Goal: Task Accomplishment & Management: Manage account settings

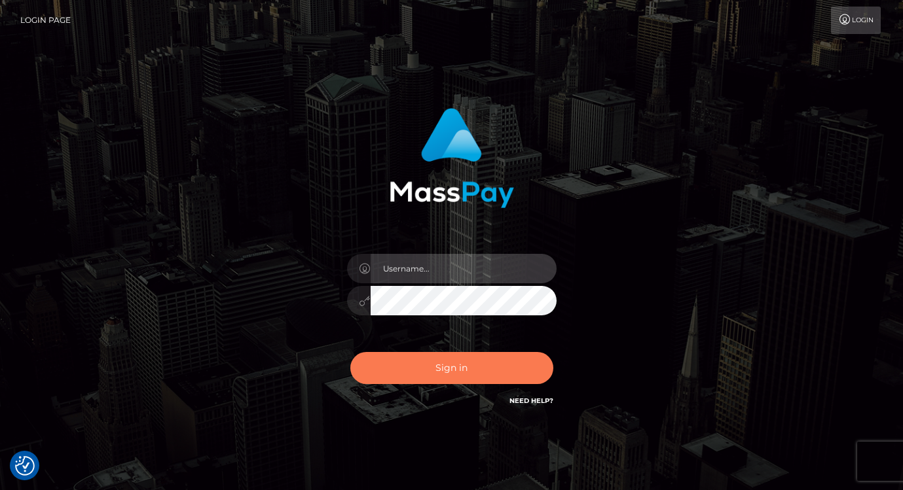
type input "vlad"
click at [469, 374] on button "Sign in" at bounding box center [451, 368] width 203 height 32
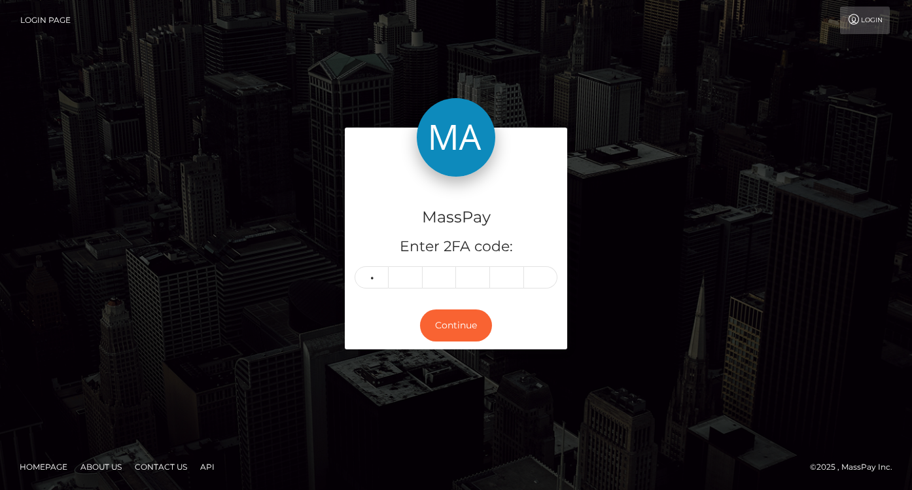
type input "2"
type input "5"
type input "2"
type input "5"
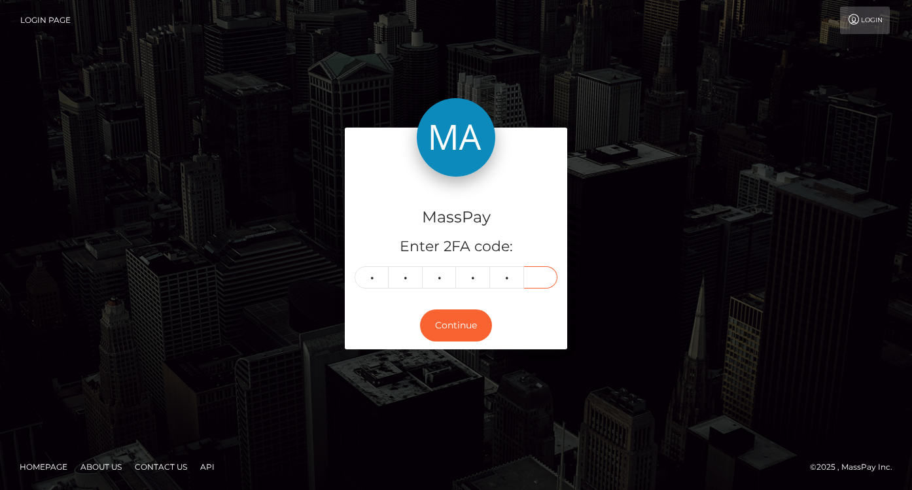
type input "7"
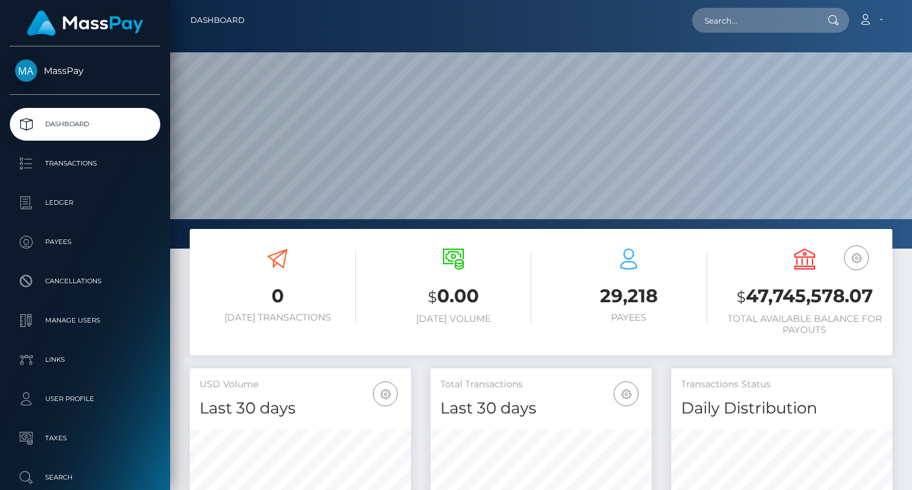
scroll to position [232, 221]
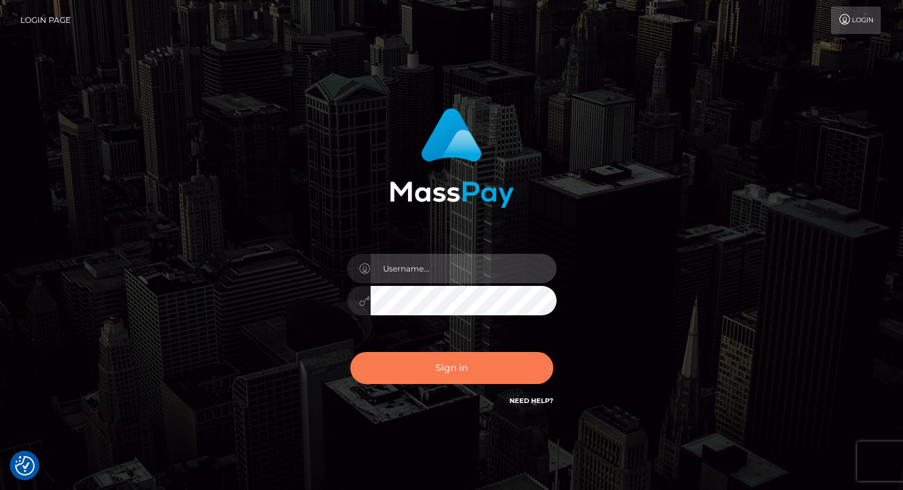
type input "[PERSON_NAME]"
click at [393, 362] on button "Sign in" at bounding box center [451, 368] width 203 height 32
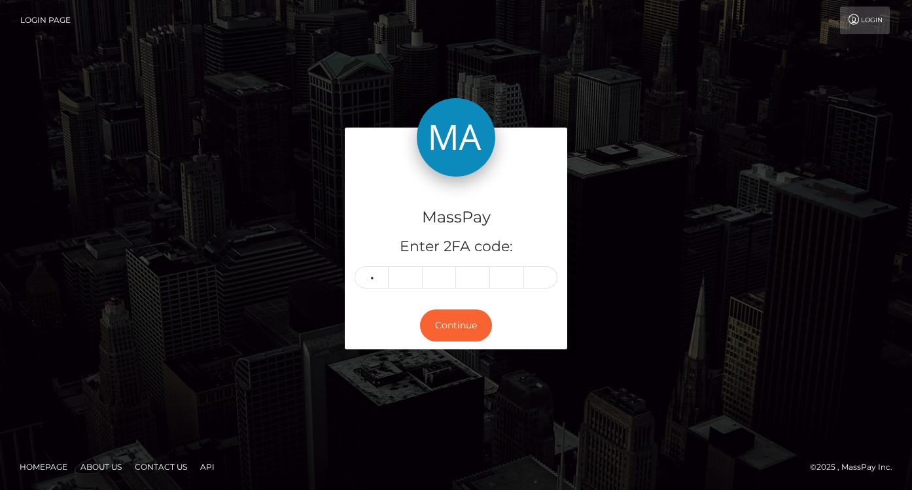
type input "5"
type input "7"
type input "5"
type input "3"
type input "7"
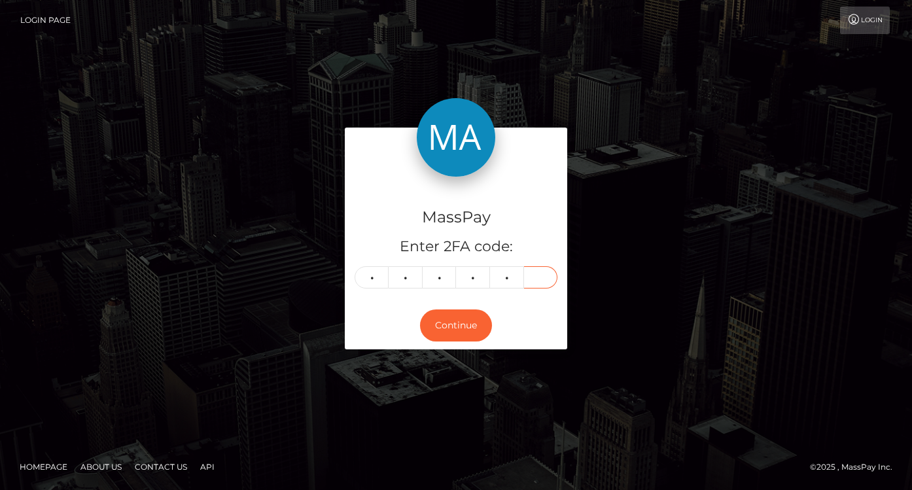
type input "2"
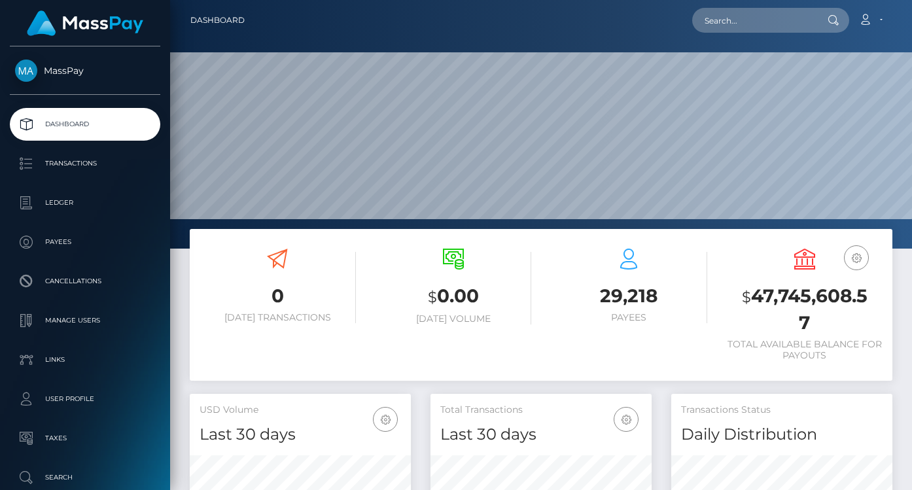
scroll to position [232, 221]
click at [772, 20] on input "text" at bounding box center [753, 20] width 123 height 25
paste input "a723-11f0-bd75-060e06e9f077"
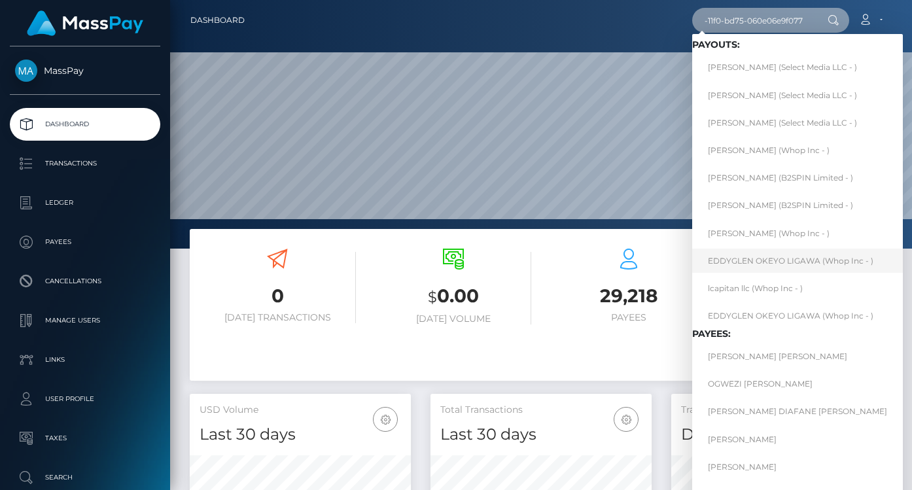
type input "a723-11f0-bd75-060e06e9f077"
click at [781, 259] on link "EDDYGLEN OKEYO LIGAWA (Whop Inc - )" at bounding box center [797, 261] width 211 height 24
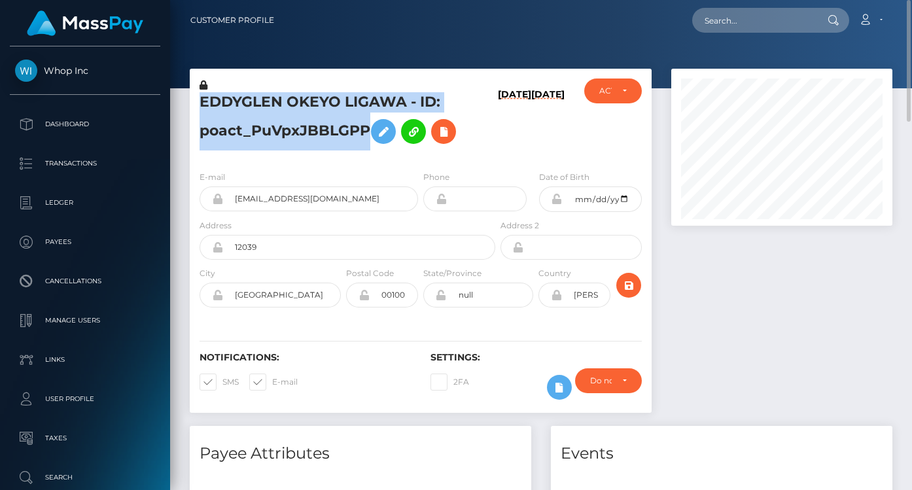
drag, startPoint x: 368, startPoint y: 124, endPoint x: 198, endPoint y: 103, distance: 172.0
click at [198, 103] on div "EDDYGLEN OKEYO LIGAWA - ID: poact_PuVpxJBBLGPP" at bounding box center [344, 120] width 308 height 82
copy h5 "EDDYGLEN OKEYO LIGAWA - ID: poact_PuVpxJBBLGPP"
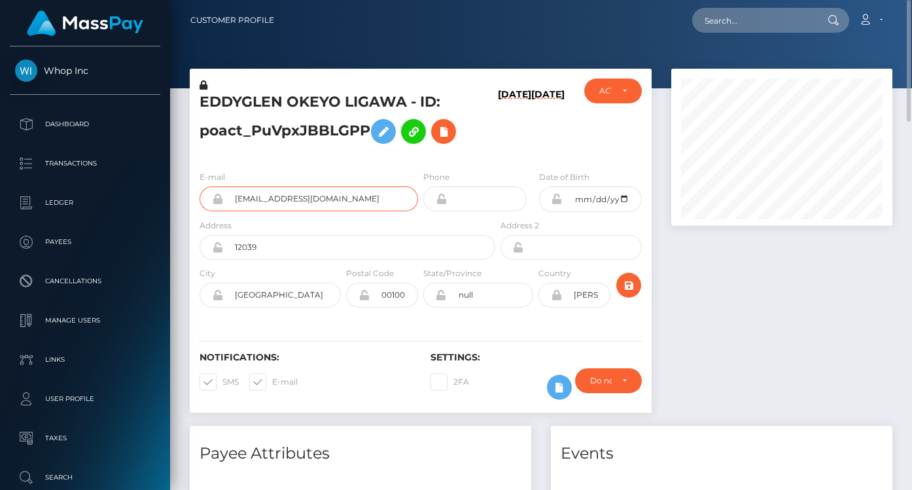
drag, startPoint x: 370, startPoint y: 204, endPoint x: 187, endPoint y: 181, distance: 184.7
click at [187, 181] on div "EDDYGLEN OKEYO LIGAWA - ID: poact_PuVpxJBBLGPP 10/11/25 10/11/25" at bounding box center [421, 247] width 482 height 357
click at [452, 136] on icon at bounding box center [444, 132] width 16 height 16
select select
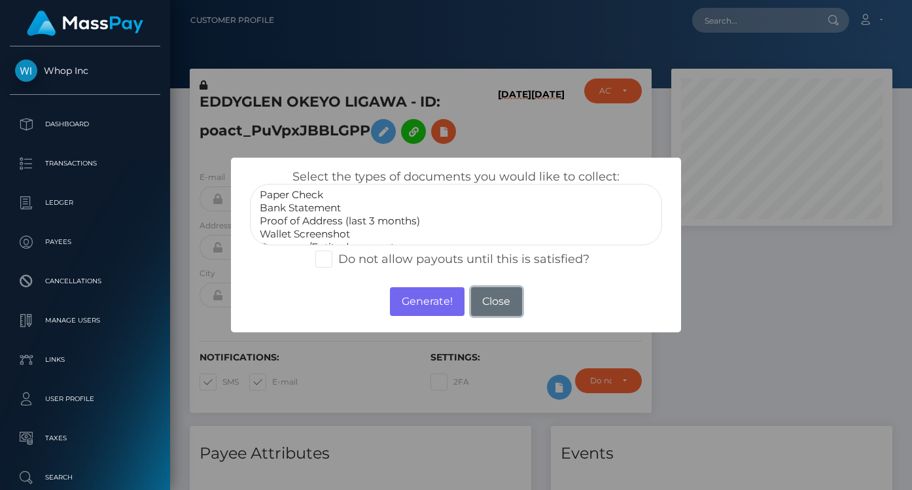
click at [495, 300] on button "Close" at bounding box center [496, 301] width 51 height 29
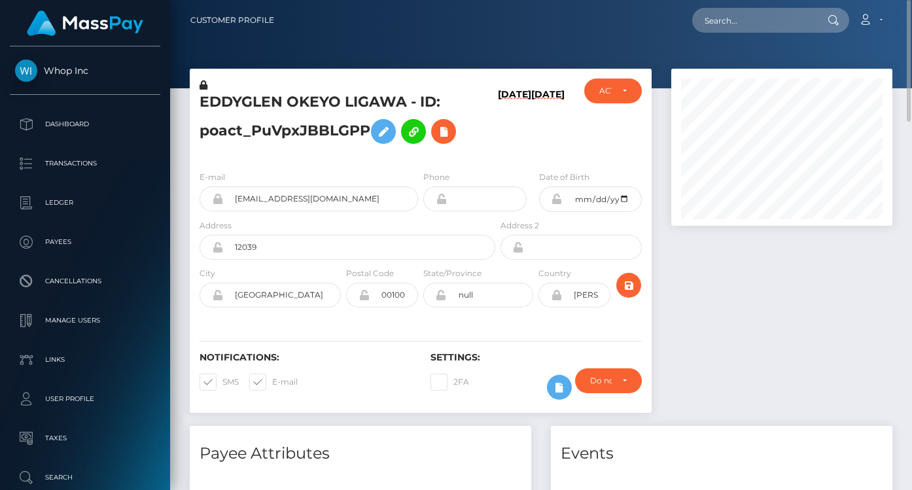
click at [188, 109] on div "EDDYGLEN OKEYO LIGAWA - ID: poact_PuVpxJBBLGPP 10/11/25 10/11/25" at bounding box center [421, 247] width 482 height 357
click at [186, 111] on div "EDDYGLEN OKEYO LIGAWA - ID: poact_PuVpxJBBLGPP 10/11/25 10/11/25" at bounding box center [421, 247] width 482 height 357
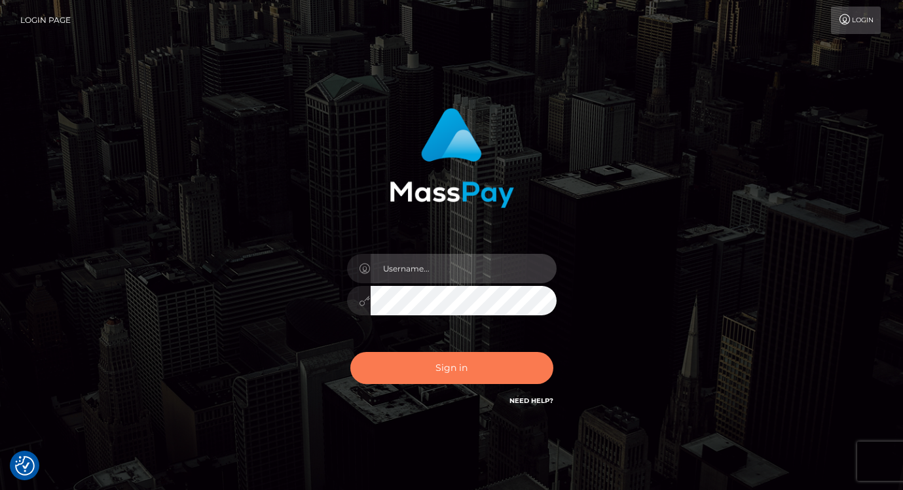
type input "[PERSON_NAME]"
click at [480, 370] on button "Sign in" at bounding box center [451, 368] width 203 height 32
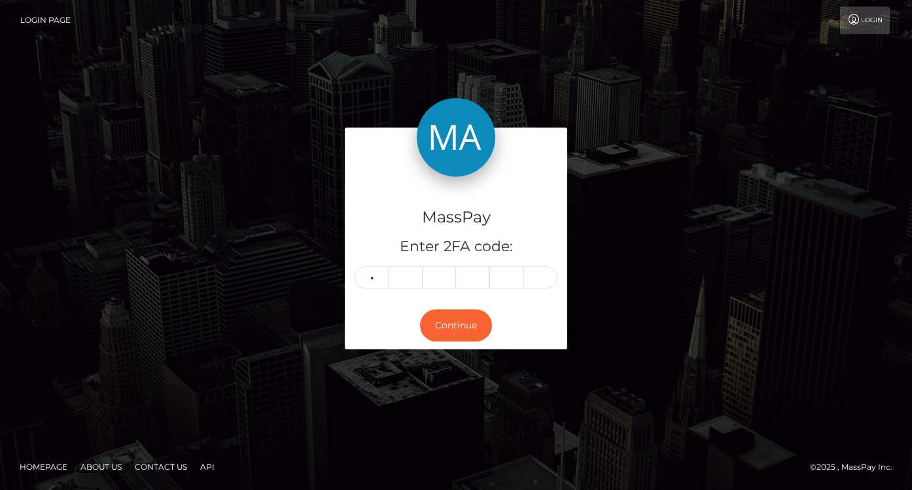
type input "6"
type input "9"
type input "7"
type input "5"
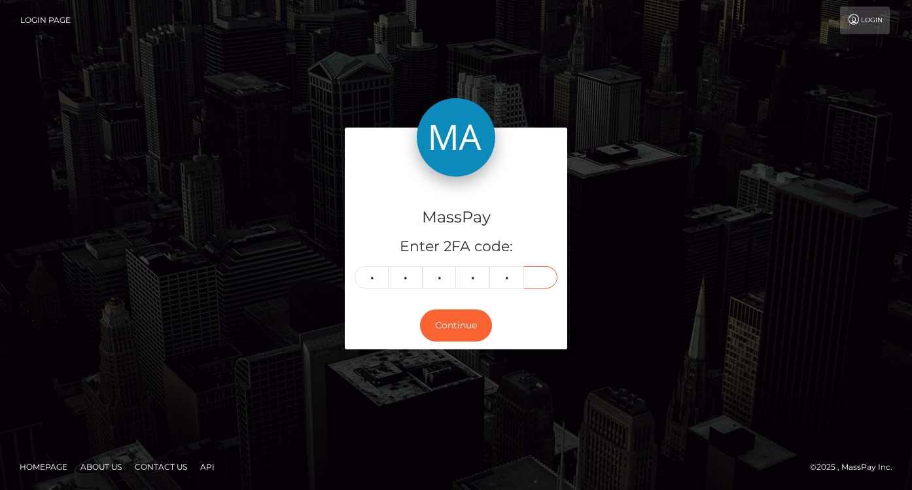
type input "6"
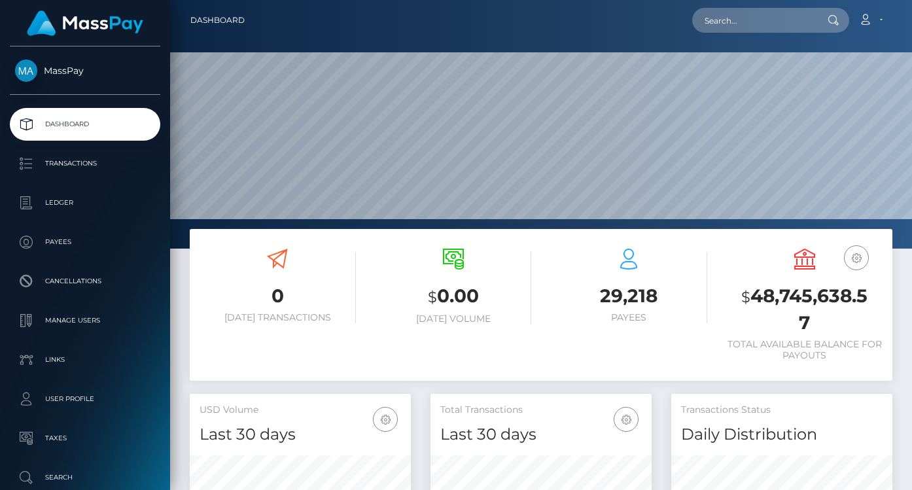
scroll to position [232, 221]
click at [728, 22] on input "text" at bounding box center [753, 20] width 123 height 25
paste input "a6aa-11f0-bd75-060e06e9f077"
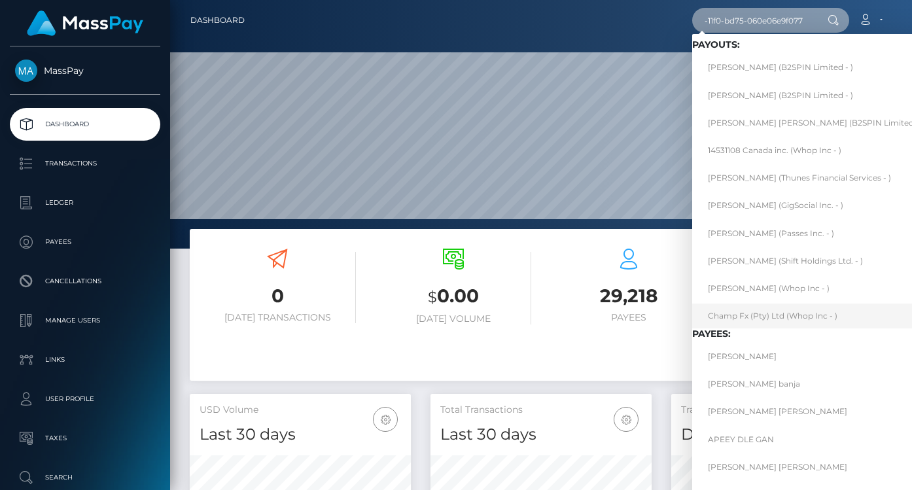
type input "a6aa-11f0-bd75-060e06e9f077"
click at [779, 308] on link "Champ Fx (Pty) Ltd (Whop Inc - )" at bounding box center [815, 316] width 247 height 24
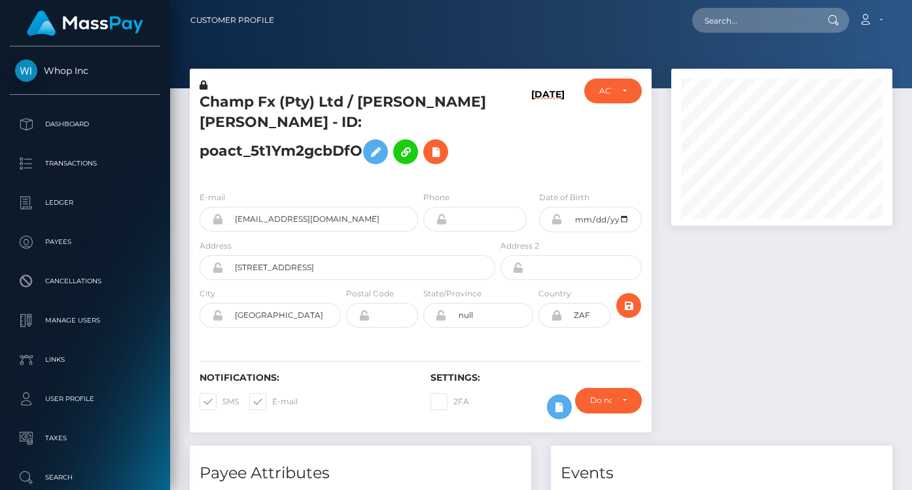
click at [192, 101] on div "Champ Fx (Pty) Ltd / BLAKE DALE WILLIAMS - ID: poact_5t1Ym2gcbDfO" at bounding box center [344, 130] width 308 height 102
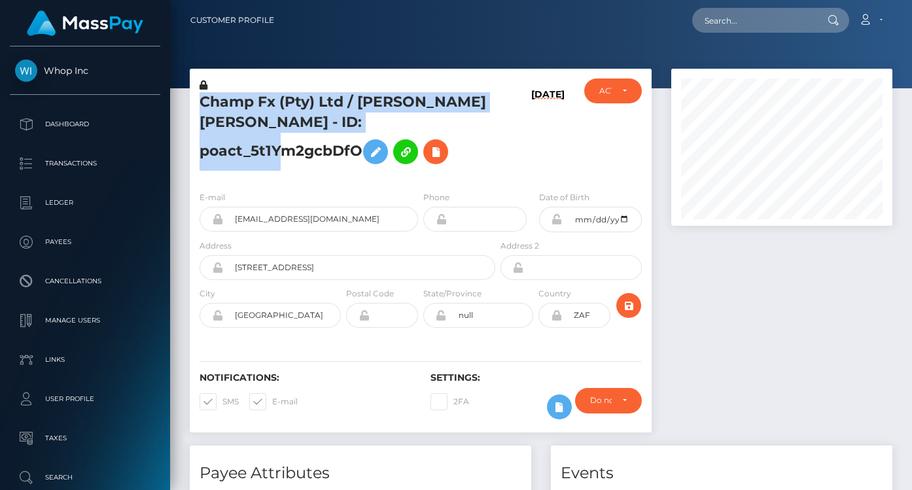
scroll to position [157, 221]
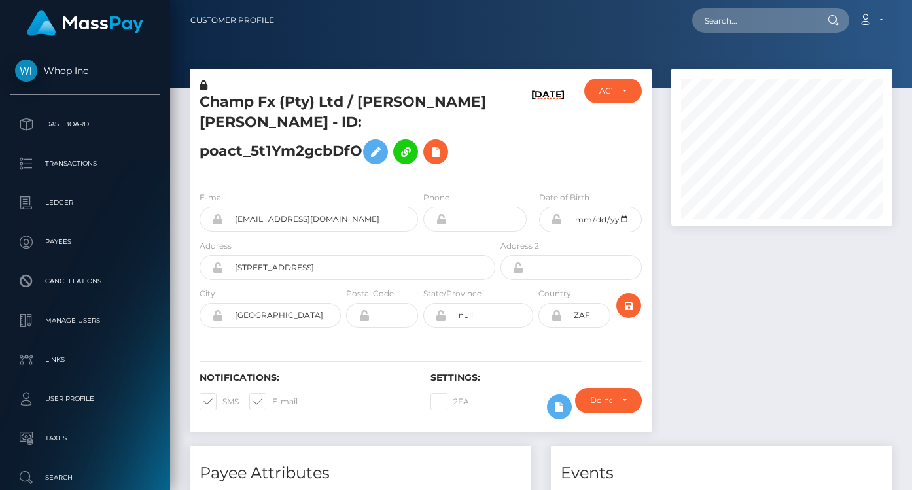
click at [457, 135] on h5 "Champ Fx (Pty) Ltd / BLAKE DALE WILLIAMS - ID: poact_5t1Ym2gcbDfO" at bounding box center [344, 131] width 289 height 79
drag, startPoint x: 488, startPoint y: 118, endPoint x: 282, endPoint y: 118, distance: 206.2
click at [282, 118] on div "Champ Fx (Pty) Ltd / BLAKE DALE WILLIAMS - ID: poact_5t1Ym2gcbDfO" at bounding box center [344, 130] width 308 height 102
drag, startPoint x: 359, startPoint y: 229, endPoint x: 227, endPoint y: 223, distance: 131.7
click at [227, 223] on input "blakewilliams89@gmail.com" at bounding box center [320, 219] width 195 height 25
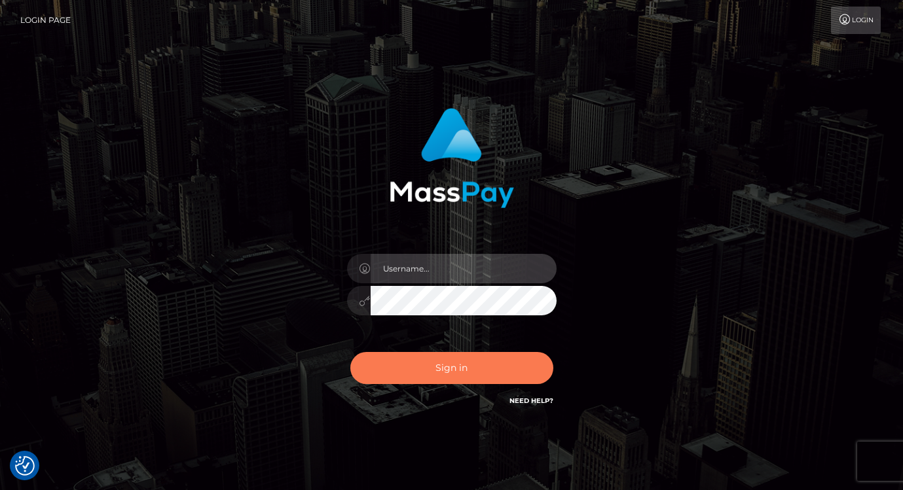
type input "[PERSON_NAME]"
click at [419, 367] on button "Sign in" at bounding box center [451, 368] width 203 height 32
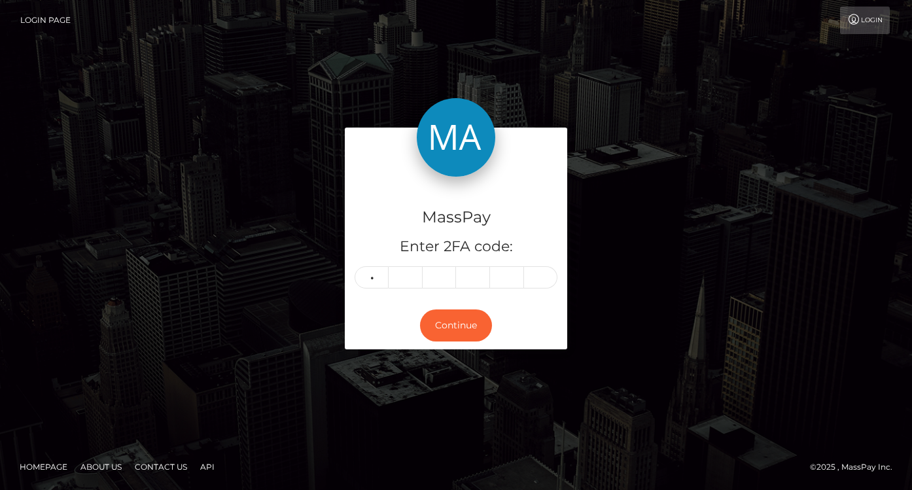
type input "2"
type input "3"
type input "5"
type input "2"
type input "8"
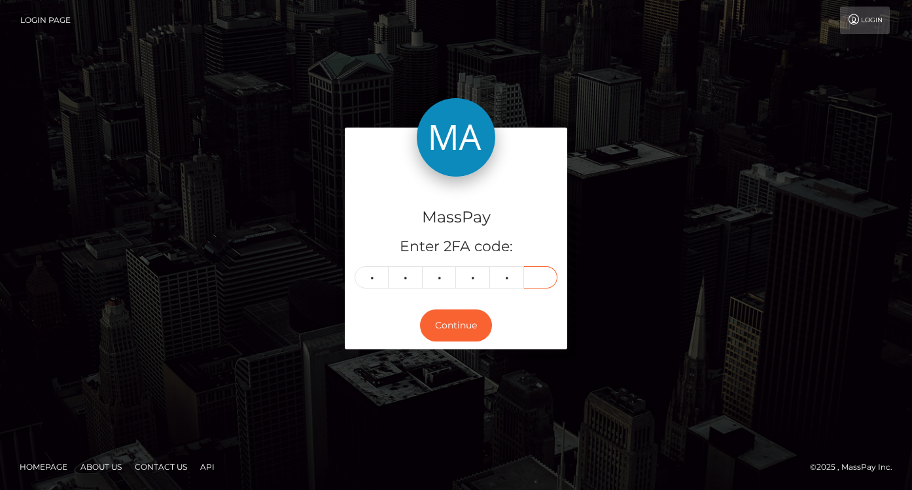
type input "6"
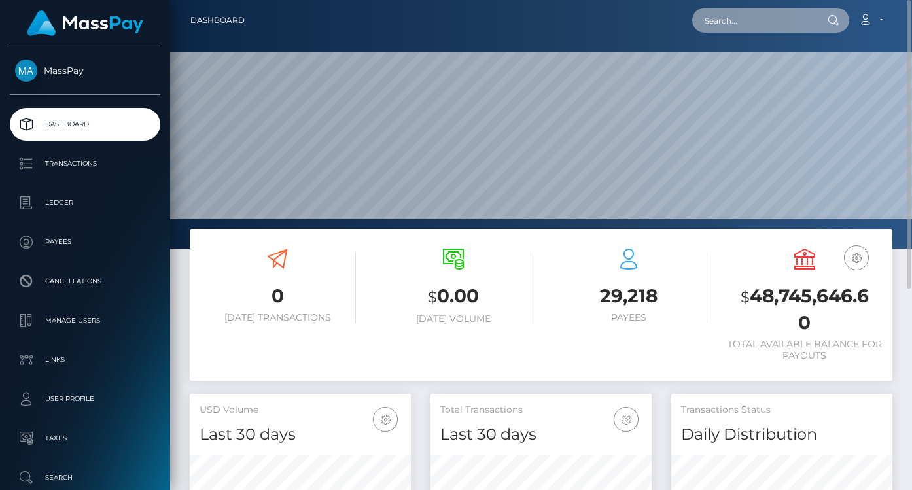
click at [788, 30] on input "text" at bounding box center [753, 20] width 123 height 25
paste input "5aa73549-a5fa-11f0-bd75-060e06e9f077"
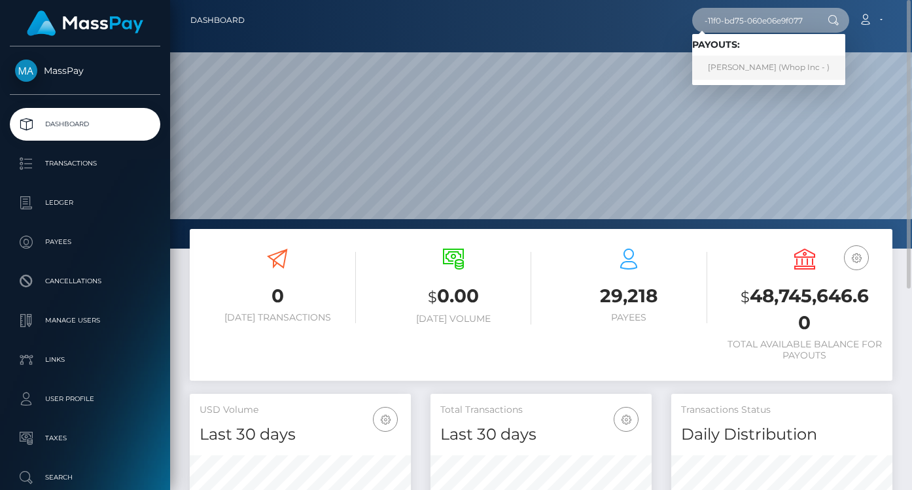
type input "5aa73549-a5fa-11f0-bd75-060e06e9f077"
click at [794, 67] on link "KHOLOFELO MANGENA (Whop Inc - )" at bounding box center [768, 68] width 153 height 24
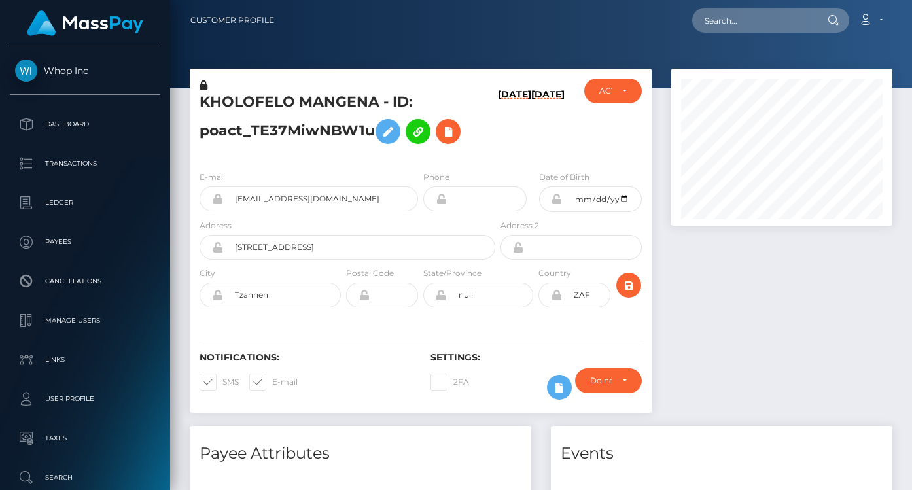
scroll to position [157, 221]
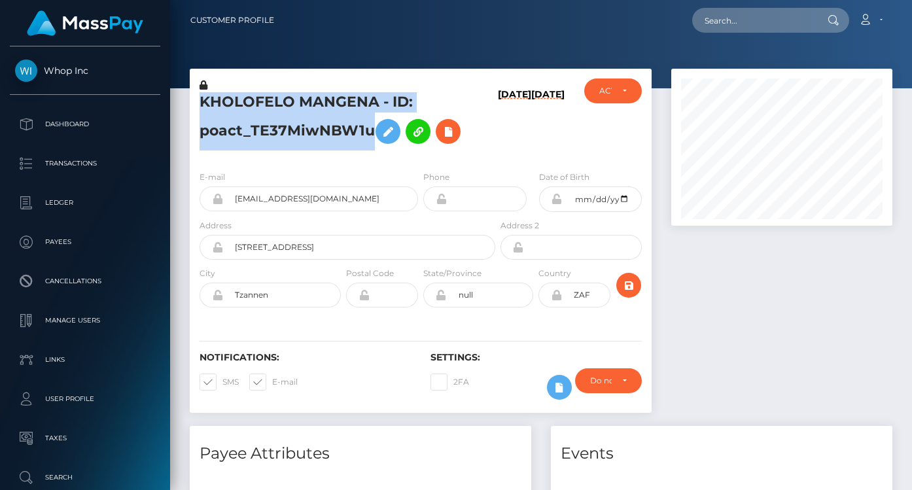
drag, startPoint x: 370, startPoint y: 133, endPoint x: 198, endPoint y: 101, distance: 175.6
click at [198, 101] on div "KHOLOFELO MANGENA - ID: poact_TE37MiwNBW1u" at bounding box center [344, 120] width 308 height 82
copy h5 "KHOLOFELO MANGENA - ID: poact_TE37MiwNBW1u"
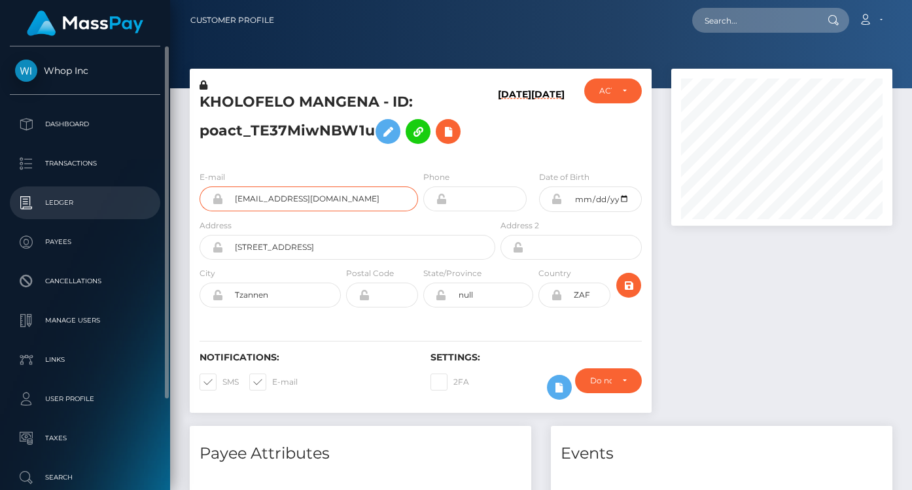
drag, startPoint x: 353, startPoint y: 195, endPoint x: 104, endPoint y: 195, distance: 249.4
click at [104, 195] on div "Whop Inc Dashboard Transactions Ledger Payees" at bounding box center [456, 245] width 912 height 490
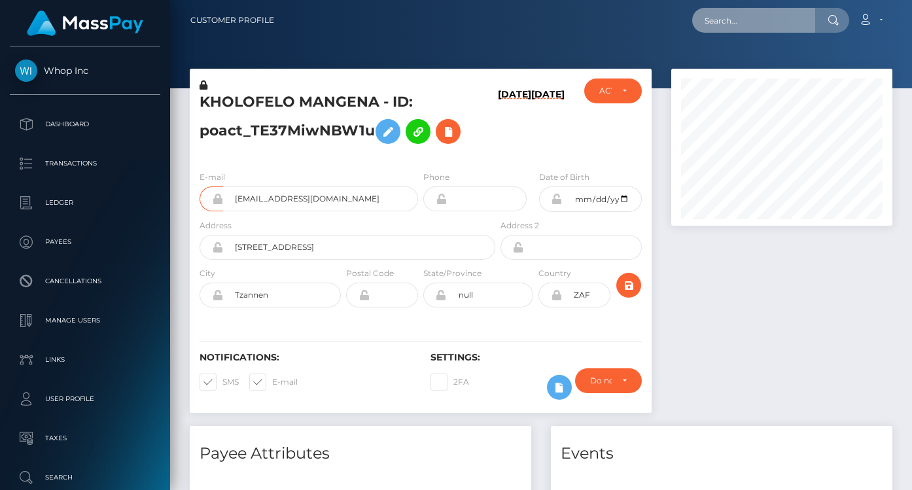
click at [768, 26] on input "text" at bounding box center [753, 20] width 123 height 25
paste input "a871-11f0-bd75-060e06e9f077"
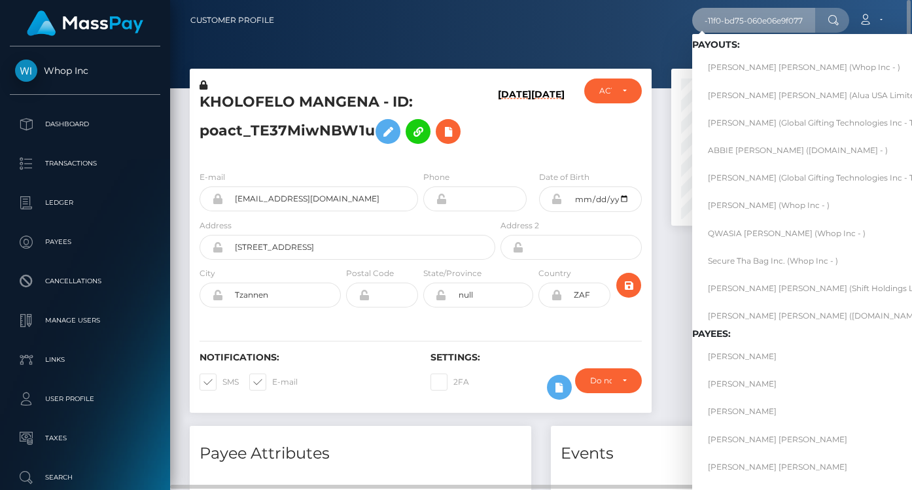
scroll to position [0, 0]
click at [755, 27] on input "a871-11f0-bd75-060e06e9f077" at bounding box center [753, 20] width 123 height 25
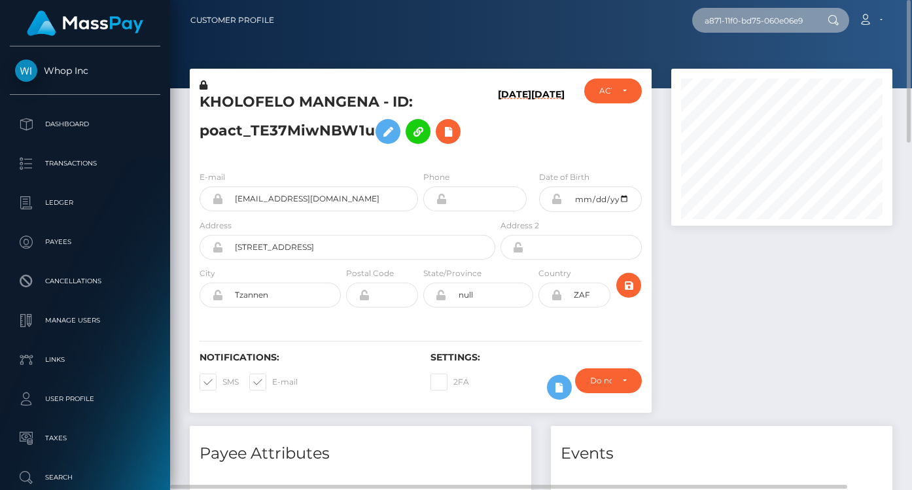
click at [755, 27] on input "a871-11f0-bd75-060e06e9f077" at bounding box center [753, 20] width 123 height 25
paste input "SIBONGAKONKE"
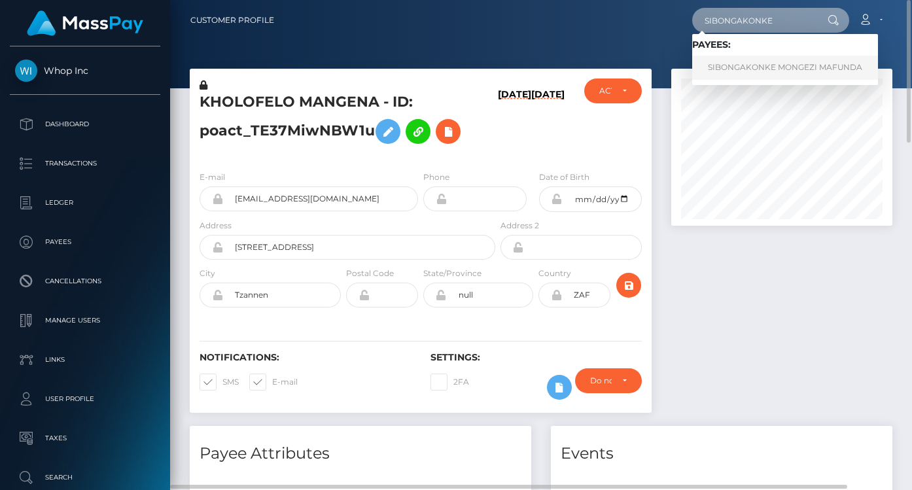
type input "SIBONGAKONKE"
click at [795, 69] on link "SIBONGAKONKE MONGEZI MAFUNDA" at bounding box center [785, 68] width 186 height 24
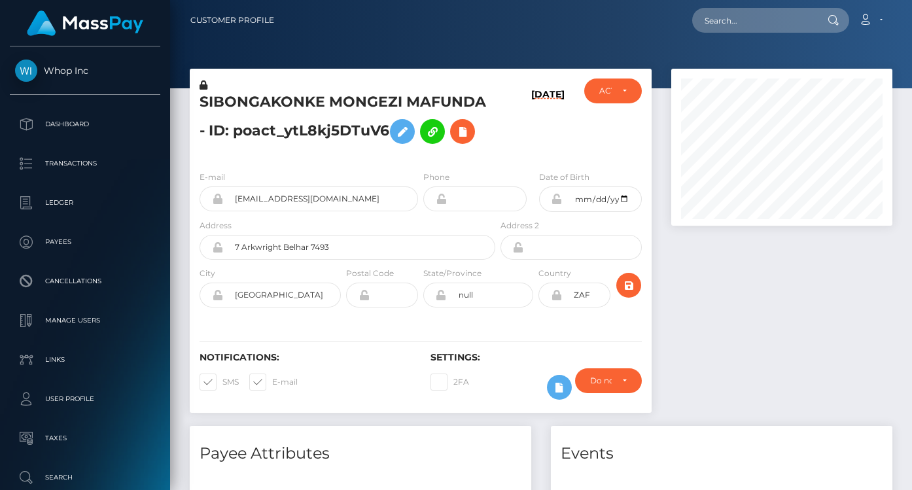
scroll to position [157, 221]
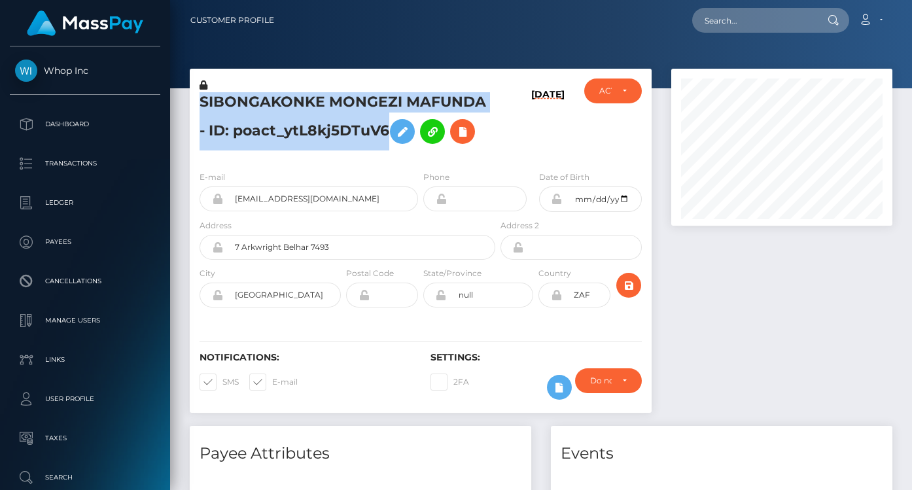
drag, startPoint x: 388, startPoint y: 130, endPoint x: 200, endPoint y: 108, distance: 189.7
click at [200, 108] on h5 "SIBONGAKONKE MONGEZI MAFUNDA - ID: poact_ytL8kj5DTuV6" at bounding box center [344, 121] width 289 height 58
copy h5 "SIBONGAKONKE MONGEZI MAFUNDA - ID: poact_ytL8kj5DTuV6"
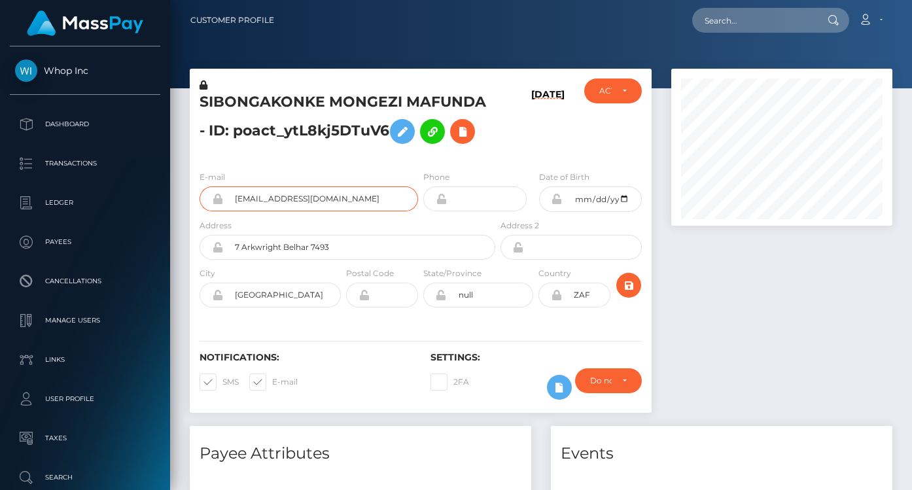
drag, startPoint x: 351, startPoint y: 204, endPoint x: 221, endPoint y: 202, distance: 130.3
click at [221, 202] on div "mngz636@gmail.com" at bounding box center [309, 199] width 219 height 25
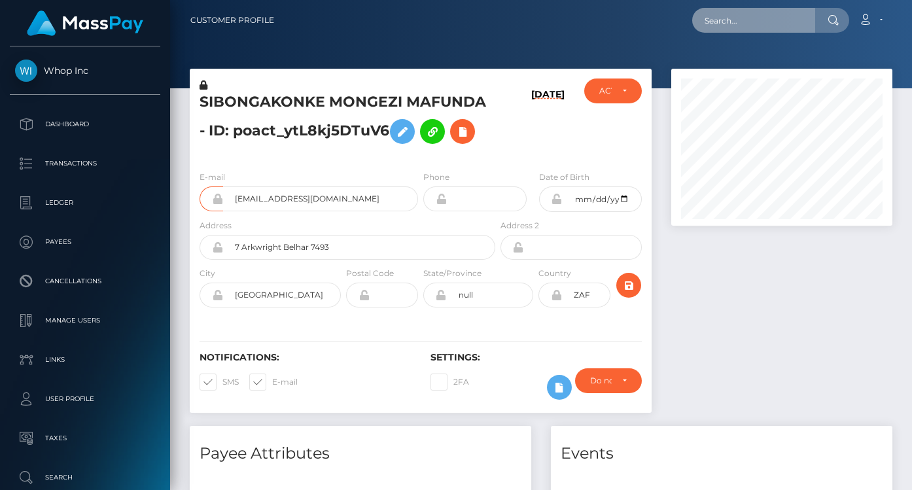
click at [750, 15] on input "text" at bounding box center [753, 20] width 123 height 25
paste input "1b193388-a85a-11f0-bd75-060e06e9f077"
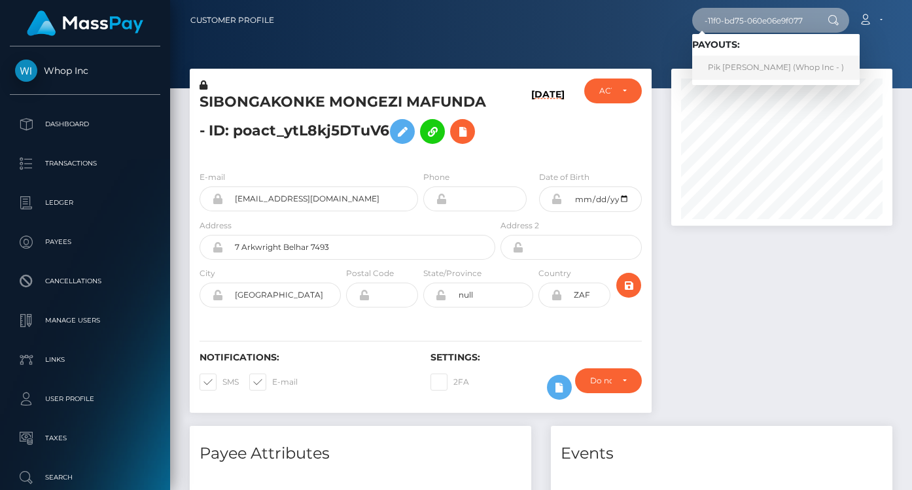
type input "1b193388-a85a-11f0-bd75-060e06e9f077"
click at [753, 75] on link "Pik Yee LAU (Whop Inc - )" at bounding box center [776, 68] width 168 height 24
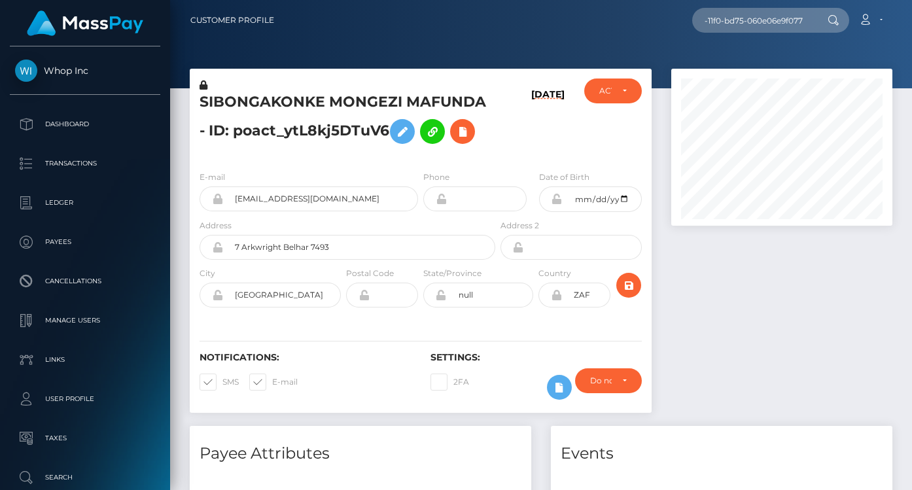
scroll to position [0, 0]
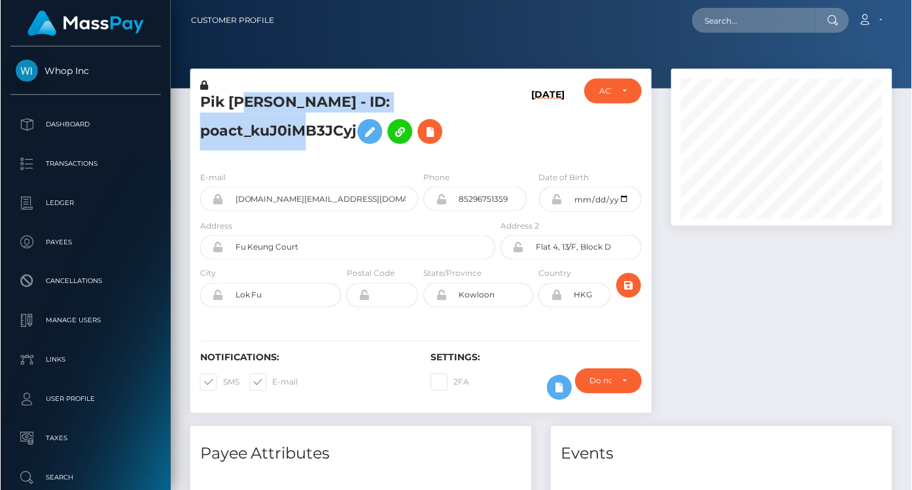
scroll to position [157, 221]
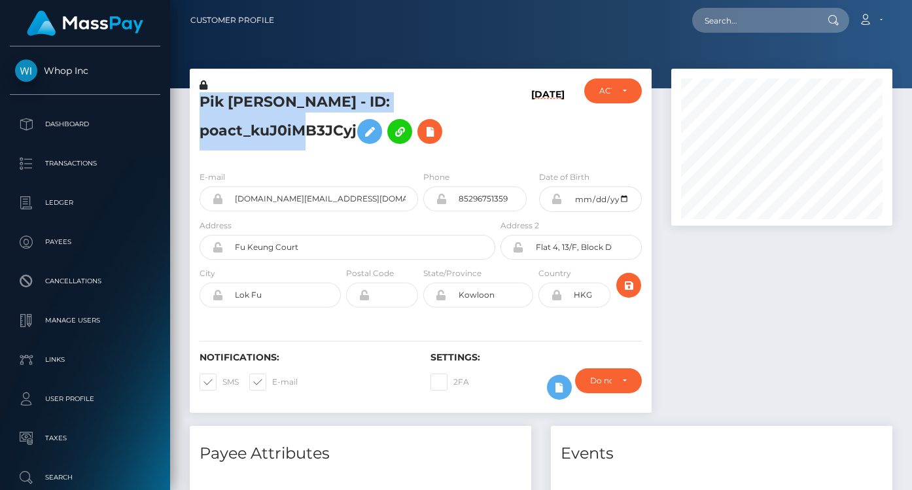
click at [203, 96] on div "Pik [PERSON_NAME] - ID: poact_kuJ0iMB3JCyj" at bounding box center [344, 120] width 308 height 82
click at [387, 201] on input "candylau.finance+94bccddf2b@gmail.com" at bounding box center [320, 199] width 195 height 25
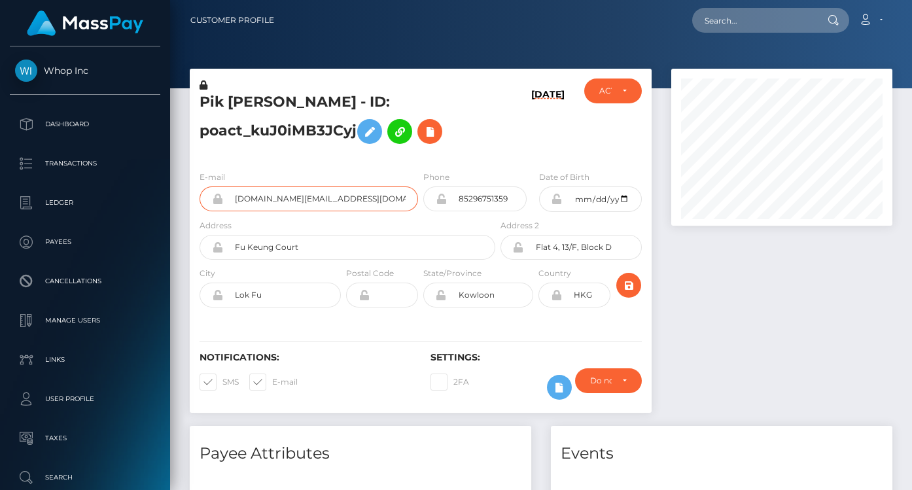
click at [387, 201] on input "candylau.finance+94bccddf2b@gmail.com" at bounding box center [320, 199] width 195 height 25
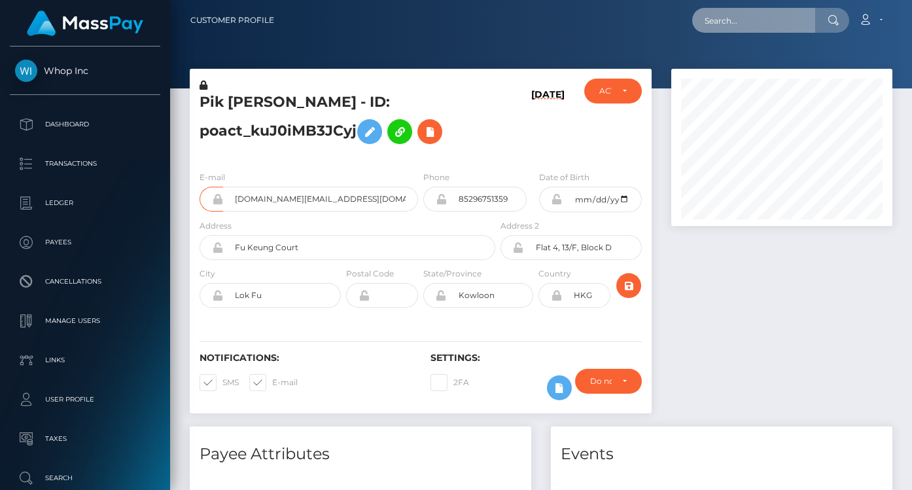
click at [735, 24] on input "text" at bounding box center [753, 20] width 123 height 25
paste input "a87c-11f0-bd75-060e06e9f077"
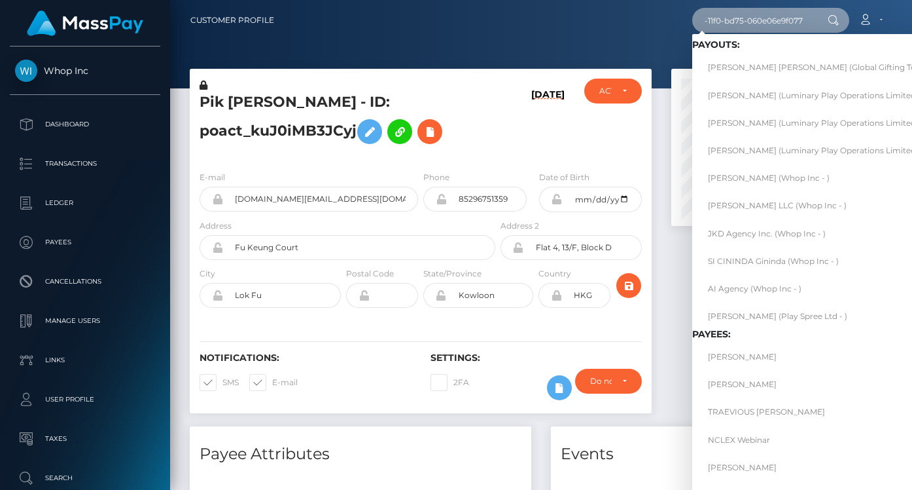
type input "a87c-11f0-bd75-060e06e9f077"
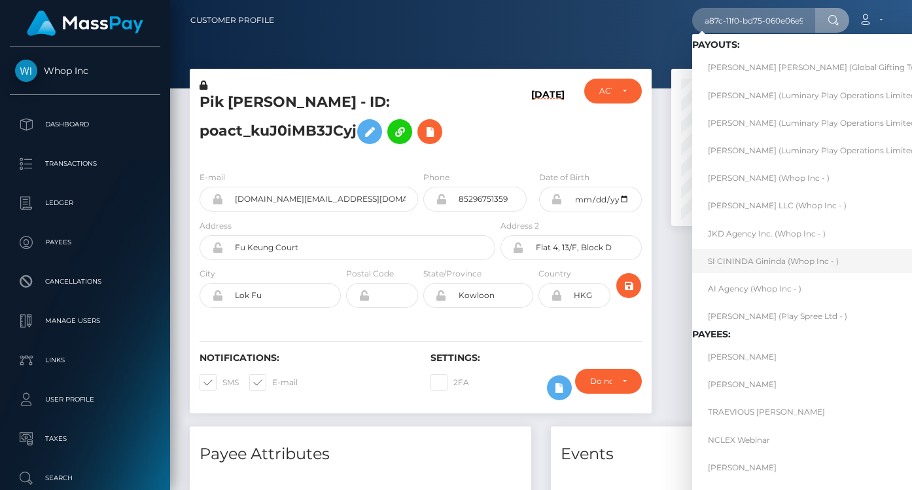
click at [786, 258] on link "SI CININDA Gininda (Whop Inc - )" at bounding box center [859, 261] width 334 height 24
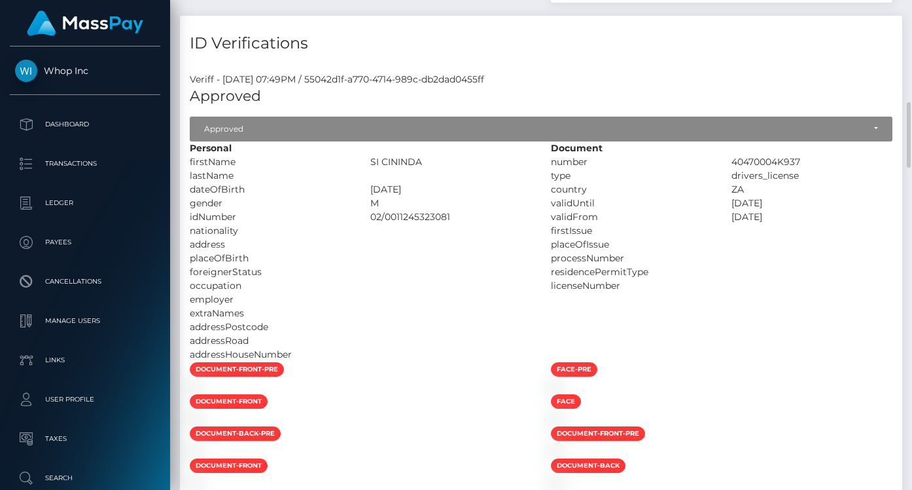
scroll to position [1220, 0]
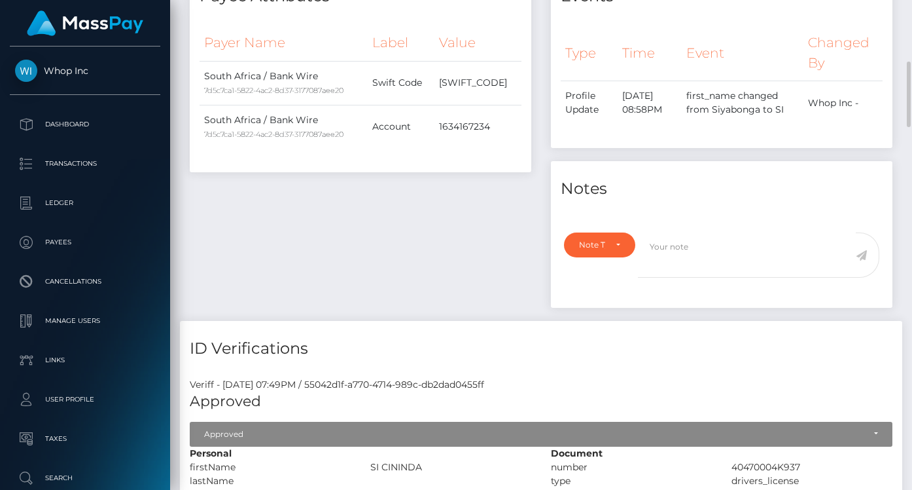
scroll to position [0, 0]
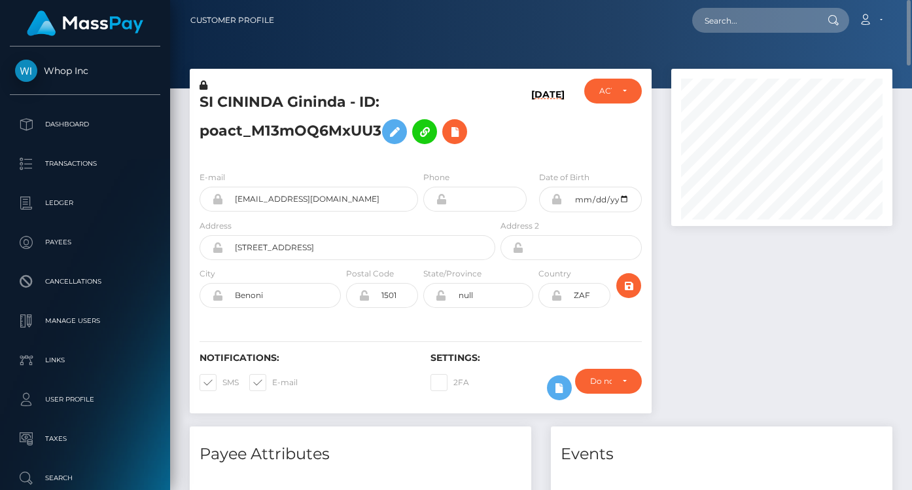
drag, startPoint x: 203, startPoint y: 81, endPoint x: 539, endPoint y: 287, distance: 394.9
click at [203, 81] on icon at bounding box center [204, 85] width 8 height 9
click at [556, 293] on icon at bounding box center [556, 295] width 11 height 10
click at [390, 132] on icon at bounding box center [395, 132] width 16 height 16
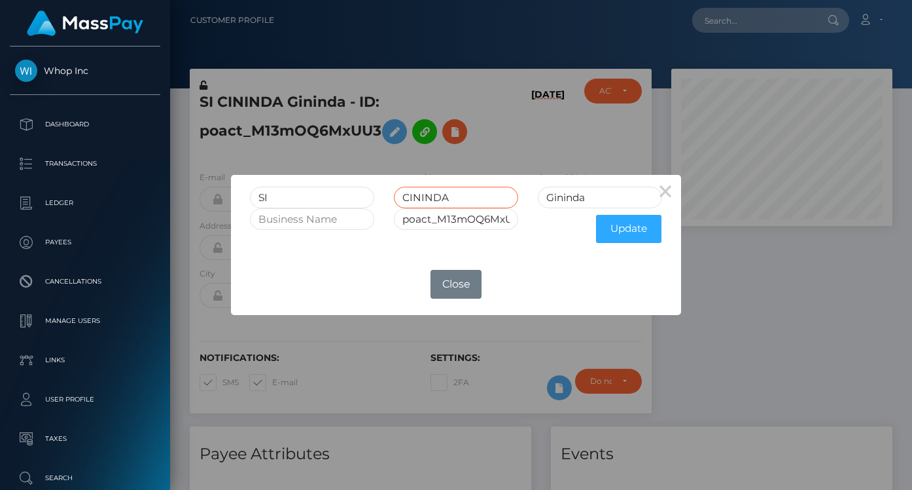
click at [423, 197] on input "CININDA" at bounding box center [456, 198] width 124 height 22
click at [577, 201] on input "Gininda" at bounding box center [600, 198] width 124 height 22
paste input "CININDA"
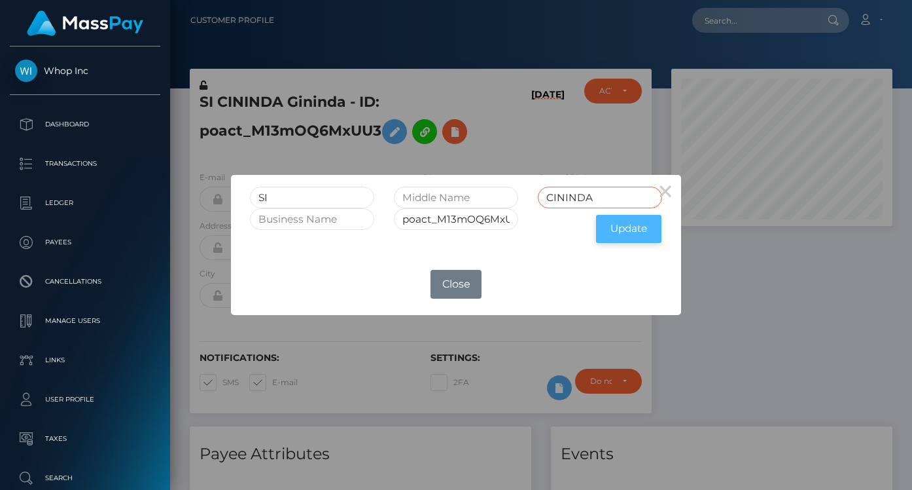
type input "CININDA"
click at [620, 226] on button "Update" at bounding box center [628, 229] width 65 height 28
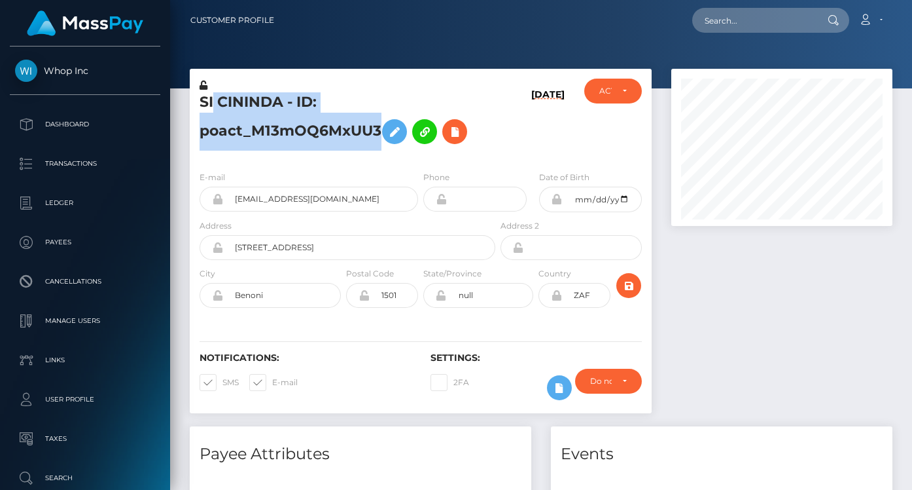
scroll to position [157, 221]
click at [199, 102] on div "SI CININDA - ID: poact_M13mOQ6MxUU3" at bounding box center [344, 120] width 308 height 82
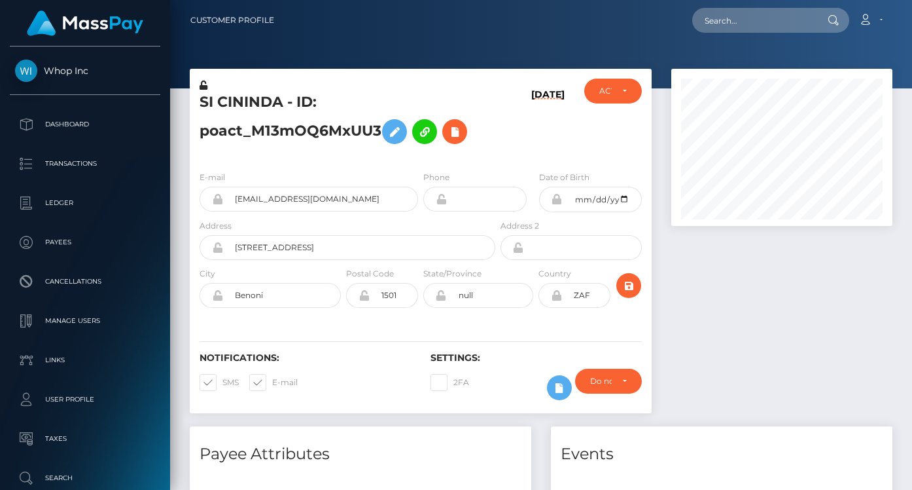
click at [256, 68] on div at bounding box center [541, 44] width 742 height 88
click at [205, 85] on icon at bounding box center [204, 85] width 8 height 9
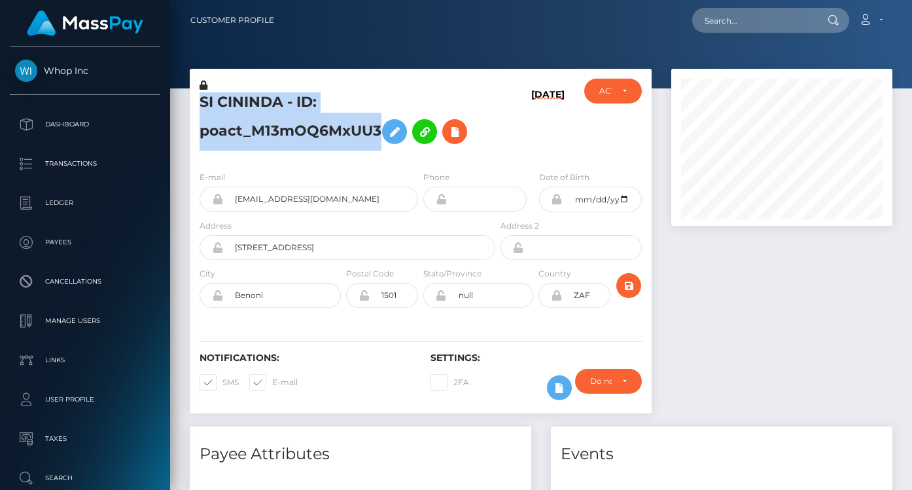
drag, startPoint x: 379, startPoint y: 129, endPoint x: 194, endPoint y: 102, distance: 186.5
click at [194, 102] on div "SI CININDA - ID: poact_M13mOQ6MxUU3" at bounding box center [344, 120] width 308 height 82
copy h5 "SI CININDA - ID: poact_M13mOQ6MxUU3"
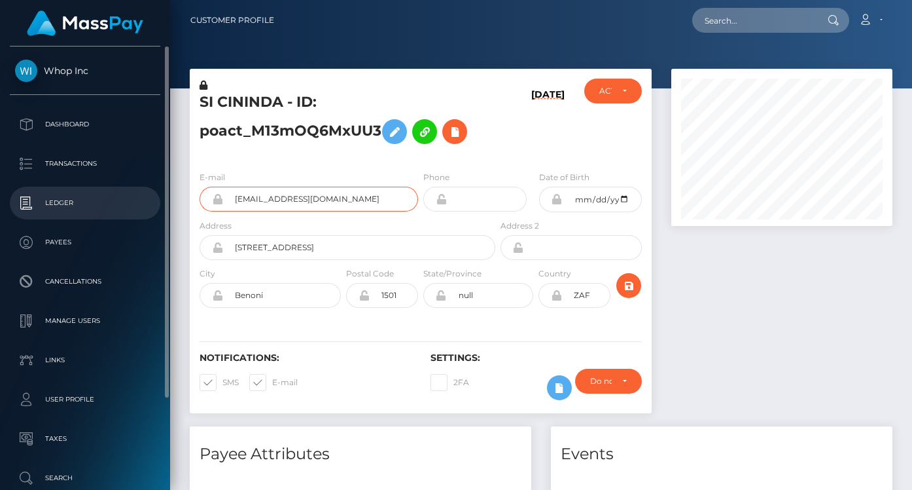
drag, startPoint x: 306, startPoint y: 204, endPoint x: 150, endPoint y: 198, distance: 155.9
click at [150, 198] on div "Whop Inc Dashboard Transactions Ledger Payees" at bounding box center [456, 245] width 912 height 490
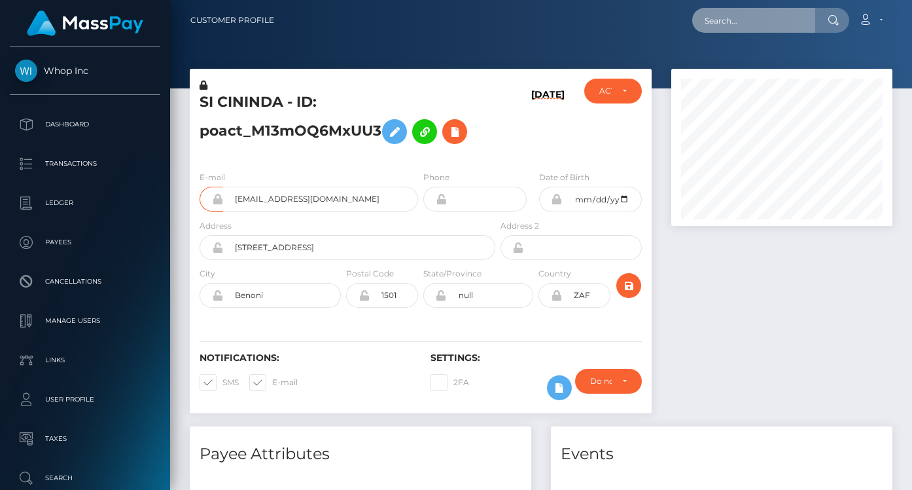
click at [738, 18] on input "text" at bounding box center [753, 20] width 123 height 25
paste input "a84d-11f0-bd75-060e06e9f077"
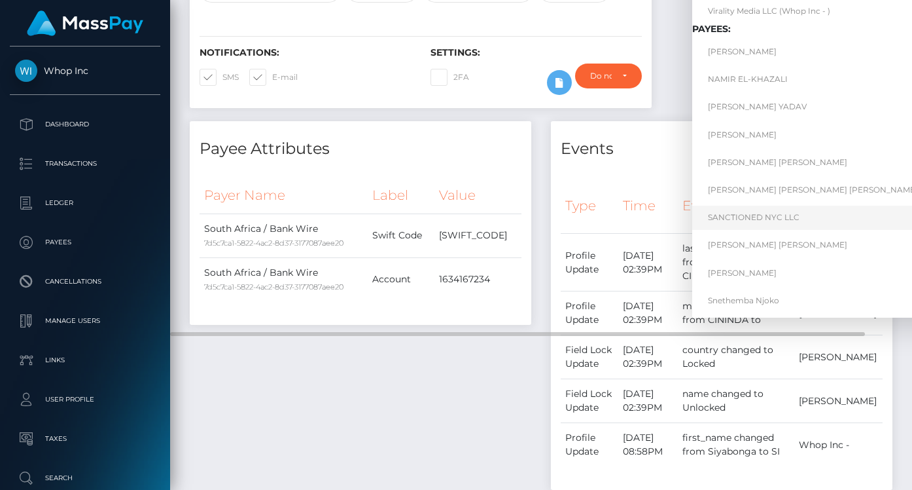
scroll to position [0, 0]
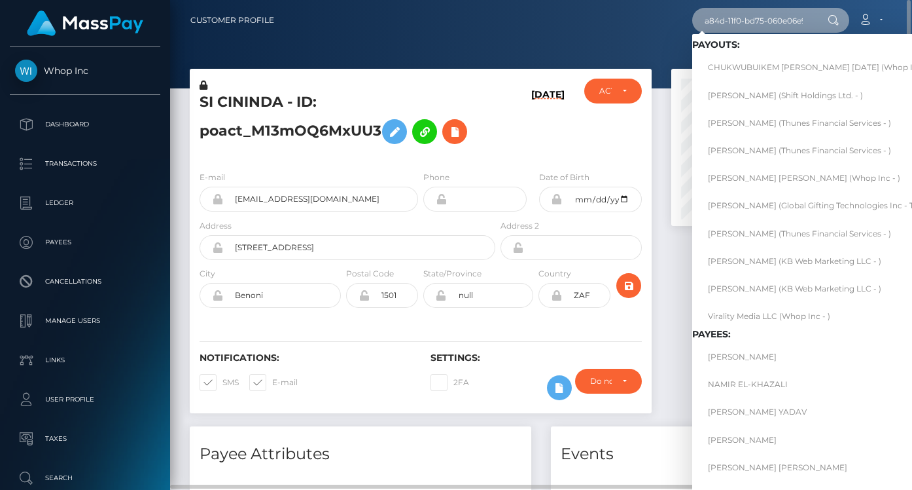
click at [774, 25] on input "a84d-11f0-bd75-060e06e9f077" at bounding box center [753, 20] width 123 height 25
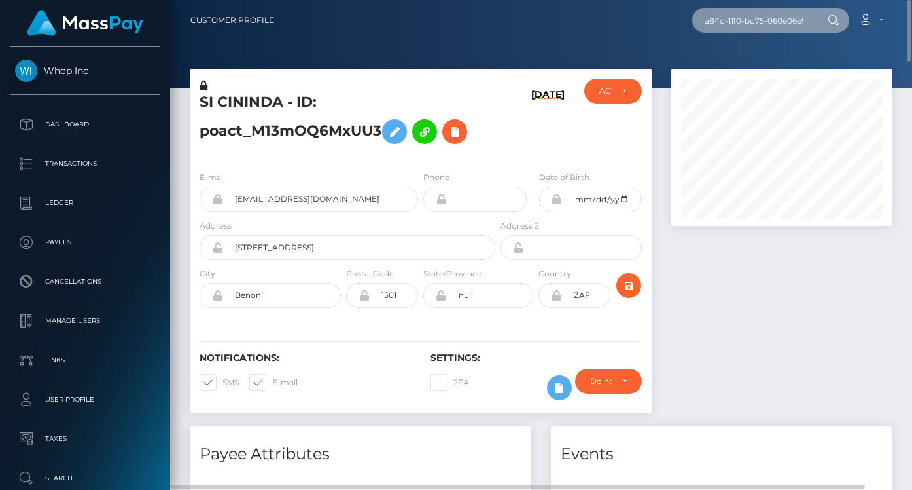
click at [774, 25] on input "a84d-11f0-bd75-060e06e9f077" at bounding box center [753, 20] width 123 height 25
paste input "45d184bf"
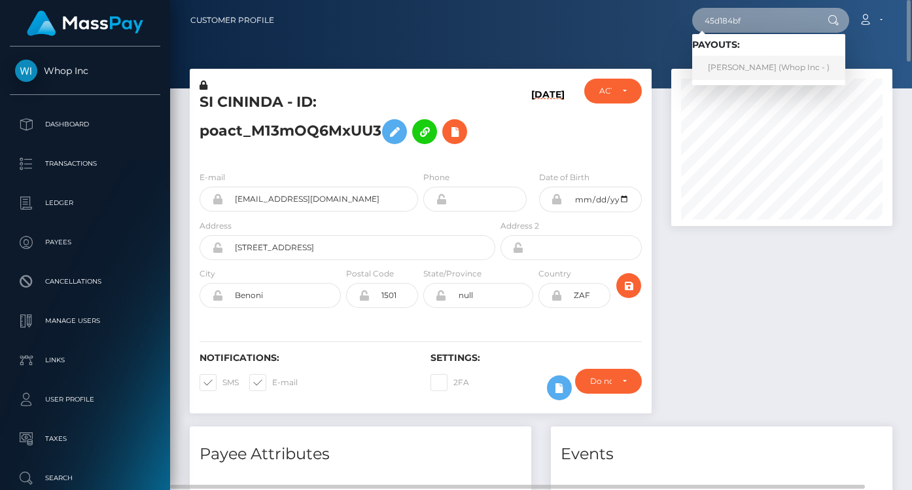
type input "45d184bf"
click at [751, 63] on link "LIHLE PONI (Whop Inc - )" at bounding box center [768, 68] width 153 height 24
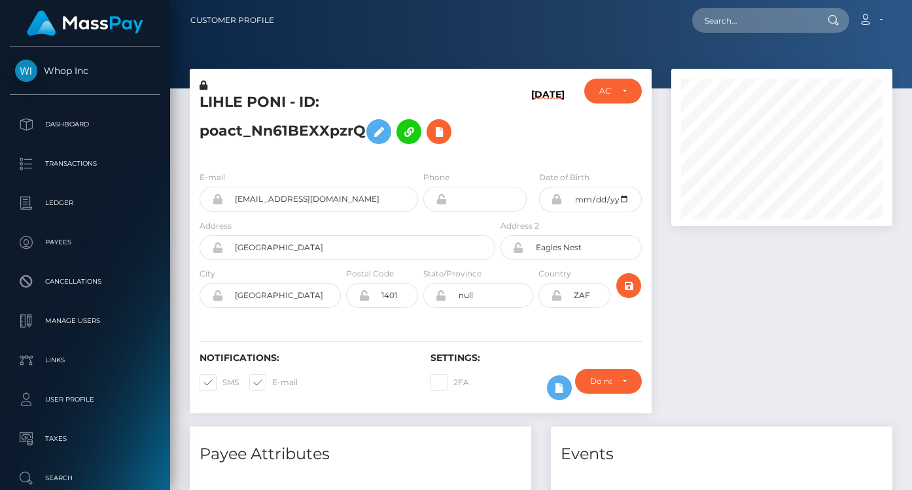
scroll to position [157, 221]
drag, startPoint x: 367, startPoint y: 135, endPoint x: 200, endPoint y: 103, distance: 169.3
click at [200, 103] on h5 "LIHLE PONI - ID: poact_Nn61BEXXpzrQ" at bounding box center [344, 121] width 289 height 58
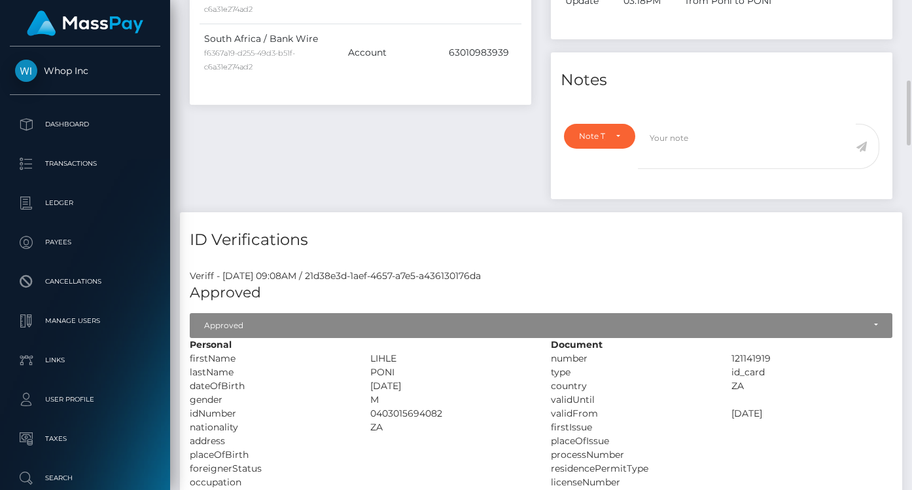
scroll to position [1067, 0]
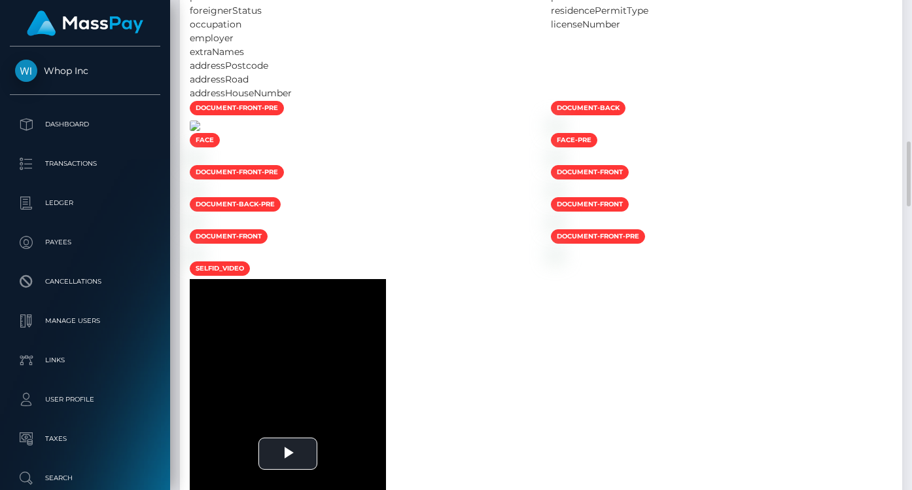
click at [200, 131] on img at bounding box center [195, 125] width 10 height 10
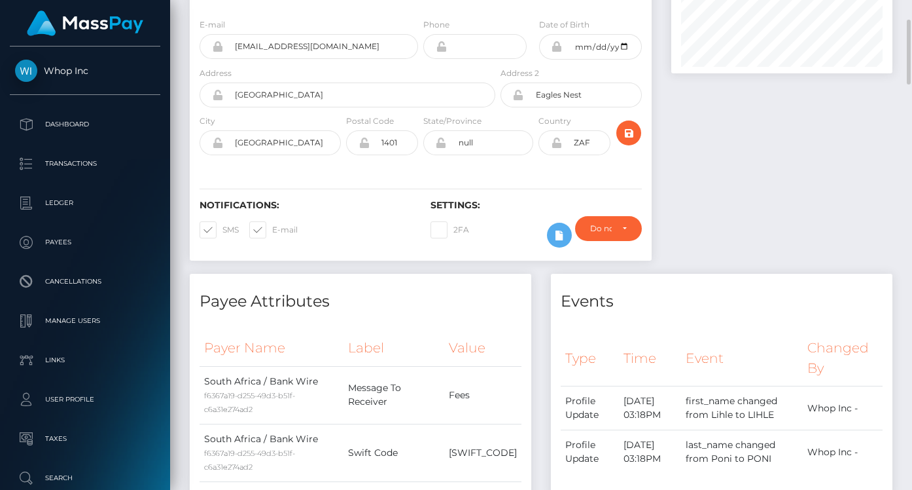
scroll to position [0, 0]
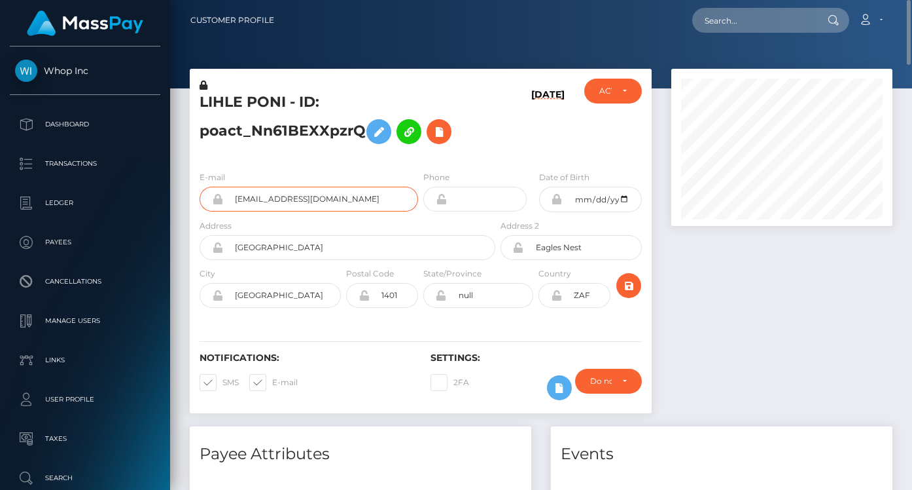
drag, startPoint x: 351, startPoint y: 199, endPoint x: 192, endPoint y: 198, distance: 159.0
click at [192, 198] on div "E-mail joesoup322@gmail.com" at bounding box center [305, 194] width 231 height 48
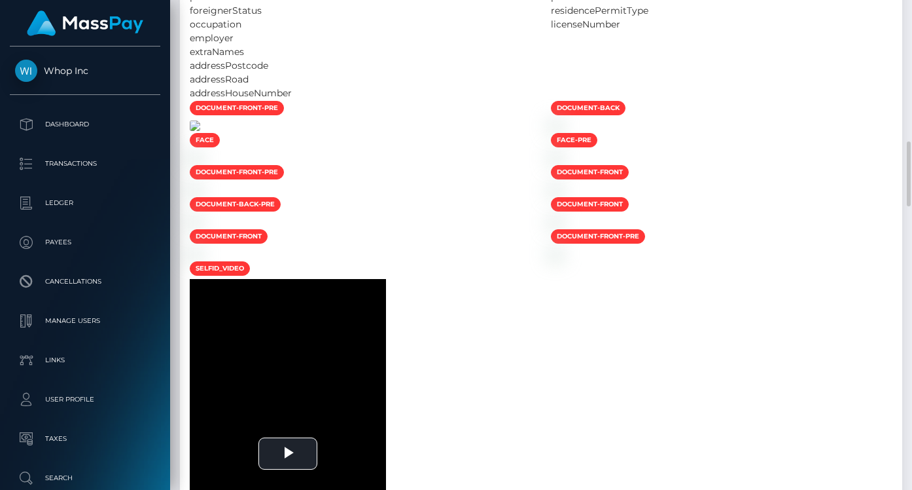
scroll to position [762, 0]
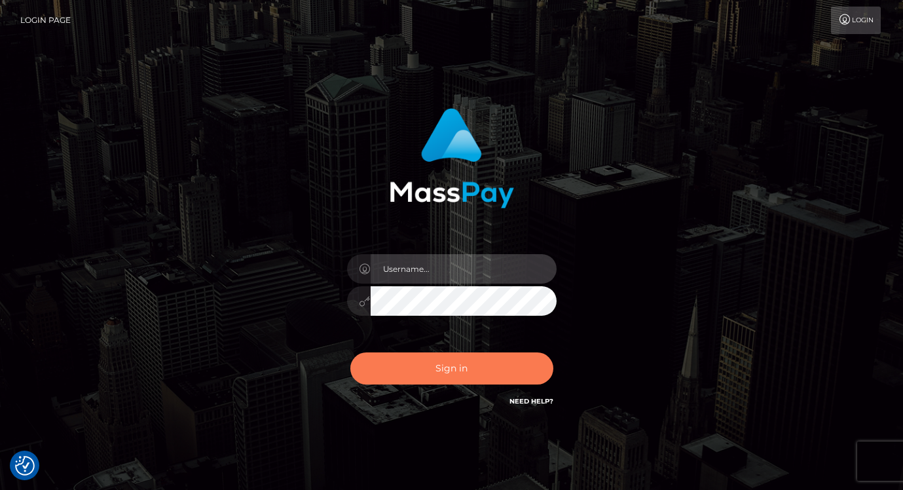
type input "[PERSON_NAME]"
click at [401, 360] on button "Sign in" at bounding box center [451, 368] width 203 height 32
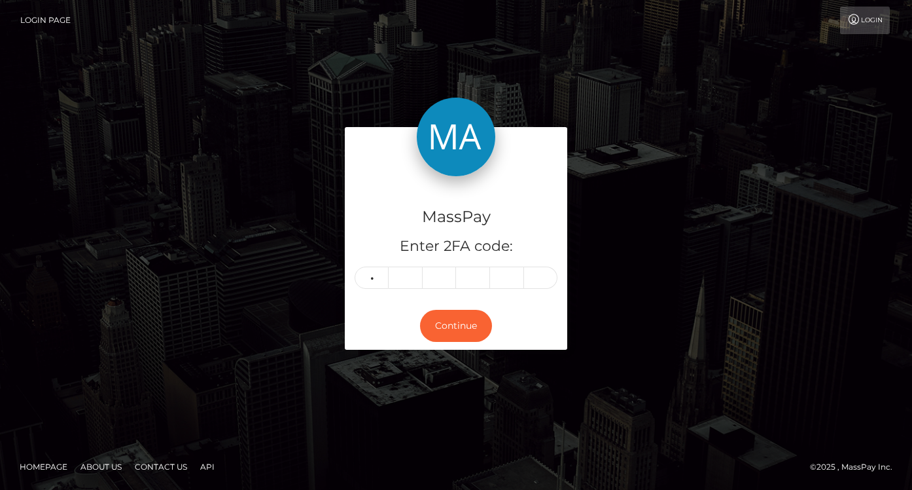
type input "5"
type input "7"
type input "5"
type input "1"
type input "4"
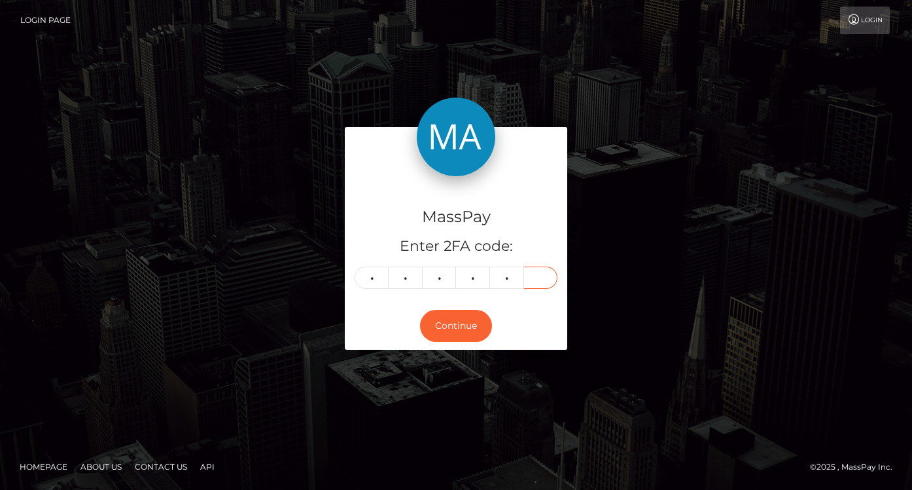
type input "4"
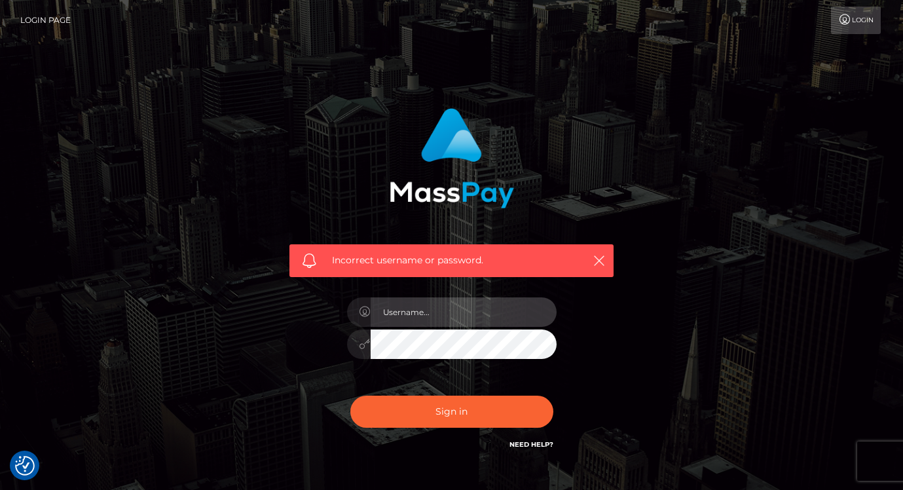
type input "[PERSON_NAME]"
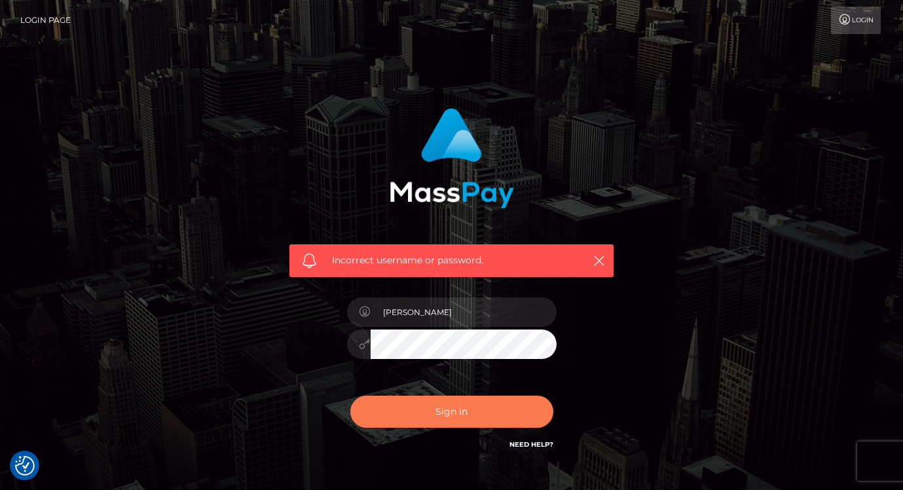
click at [418, 409] on button "Sign in" at bounding box center [451, 411] width 203 height 32
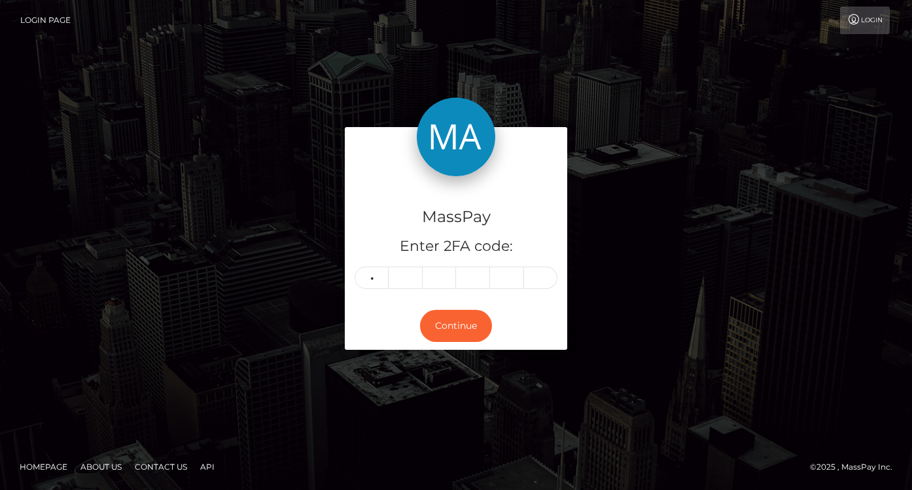
type input "5"
type input "7"
type input "5"
type input "1"
type input "4"
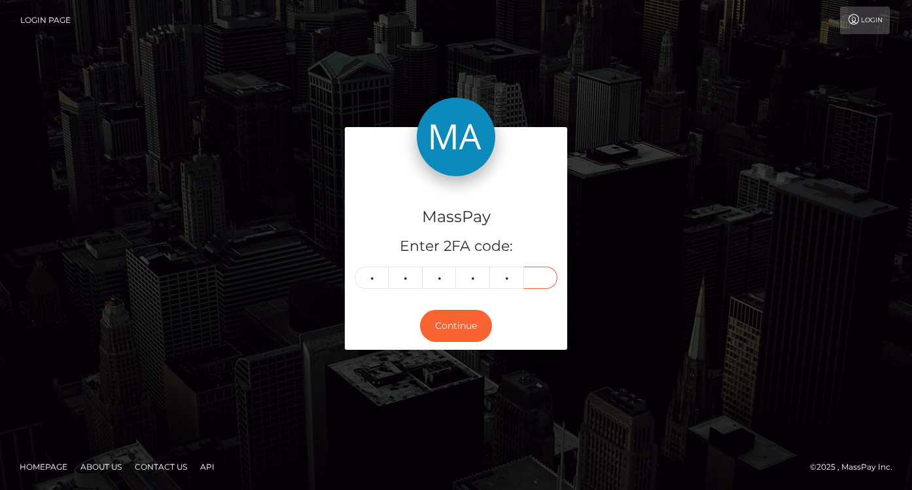
type input "9"
